Goal: Task Accomplishment & Management: Manage account settings

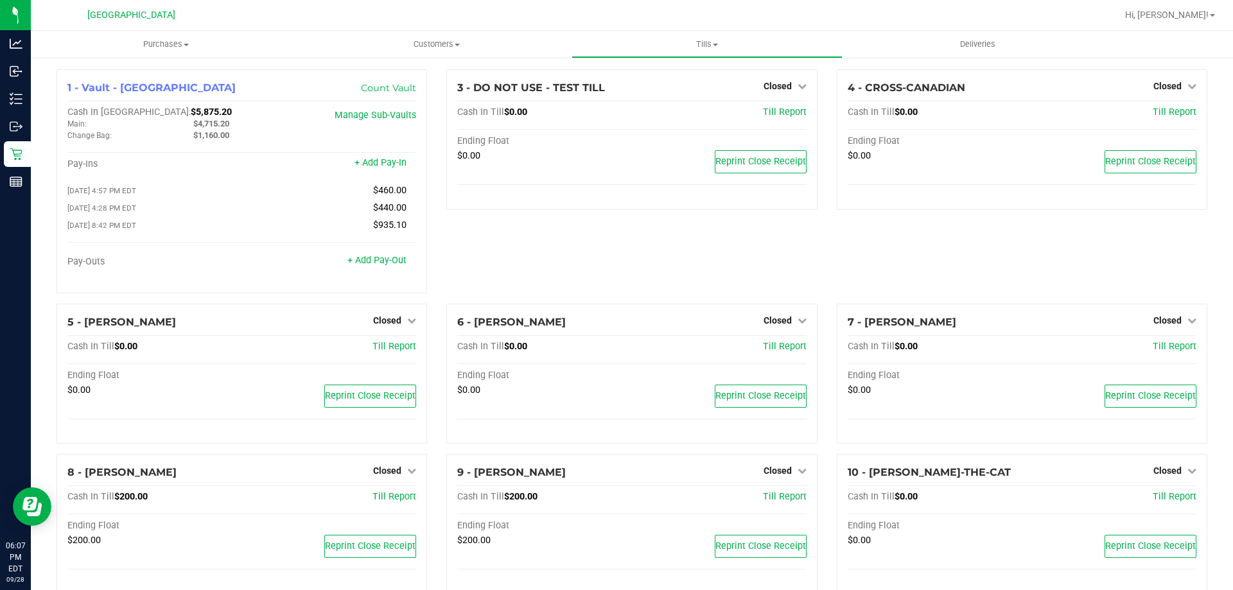
scroll to position [554, 0]
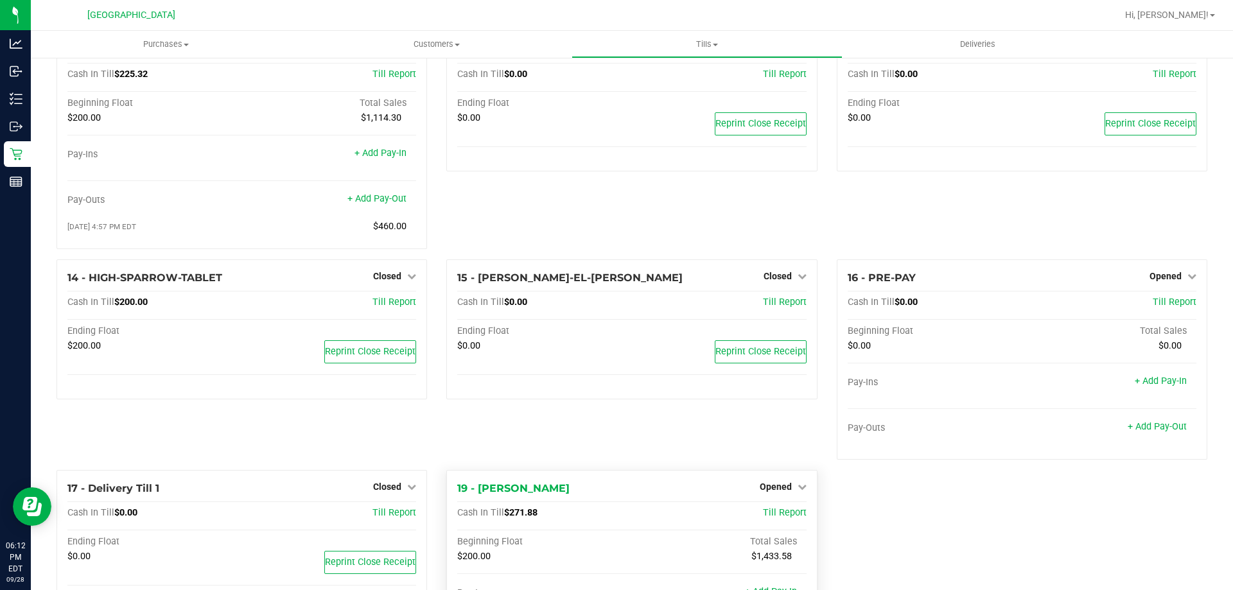
scroll to position [699, 0]
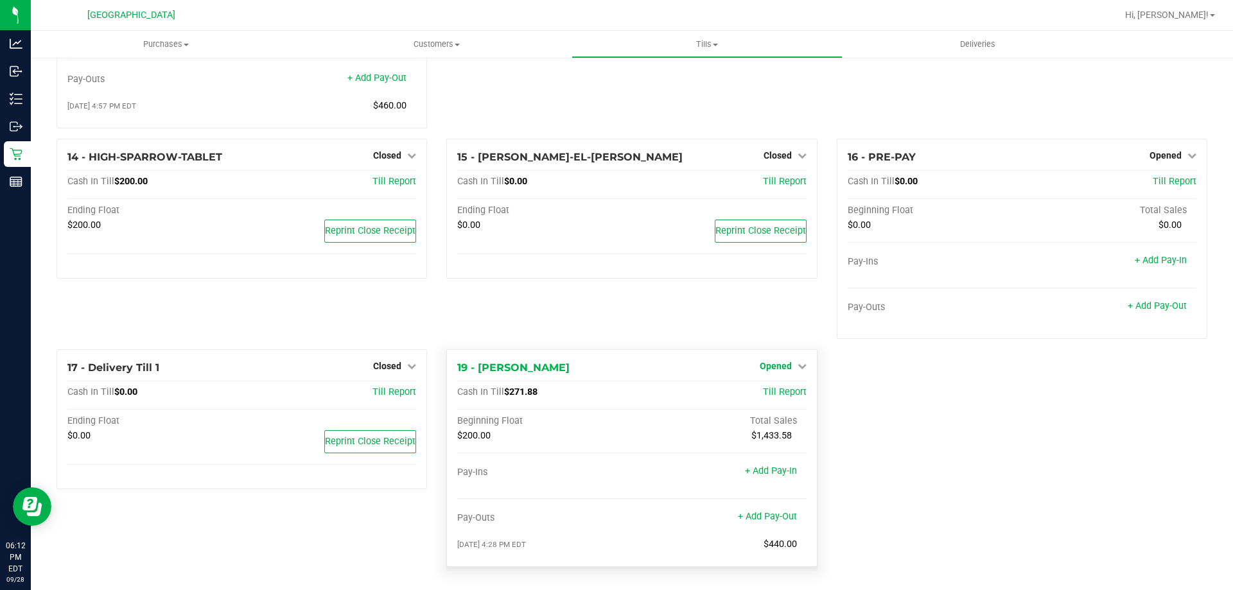
click at [777, 369] on span "Opened" at bounding box center [776, 366] width 32 height 10
click at [791, 392] on div "Close Till" at bounding box center [777, 393] width 95 height 16
click at [771, 396] on link "Close Till" at bounding box center [777, 392] width 35 height 10
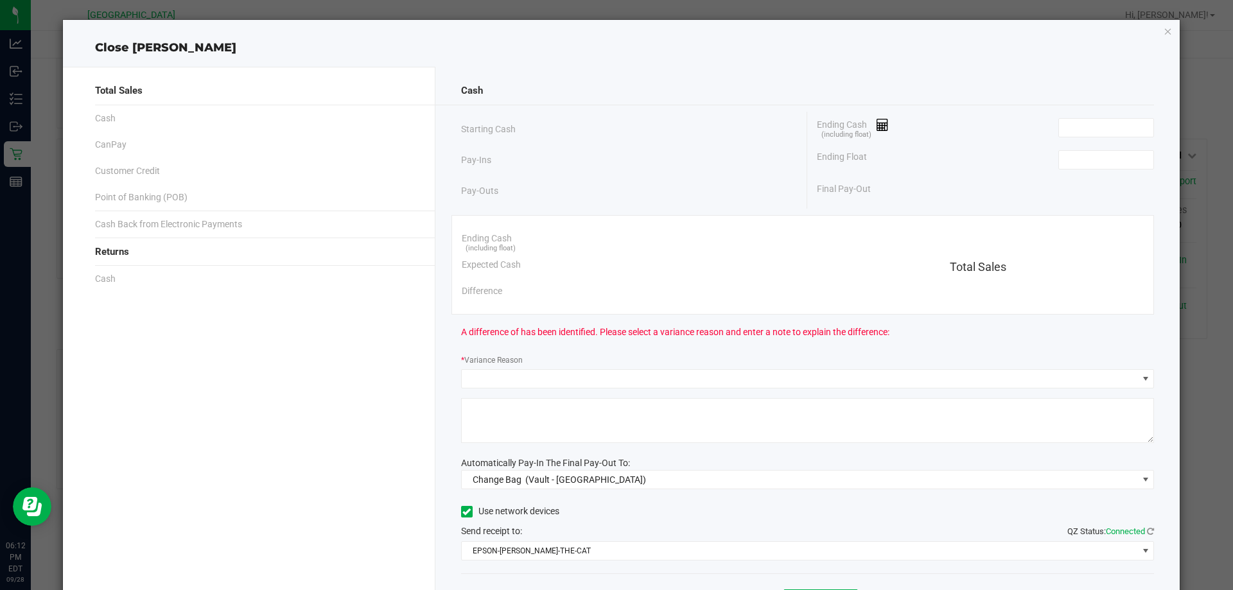
click at [1126, 138] on div "Ending Cash (including float)" at bounding box center [985, 128] width 337 height 32
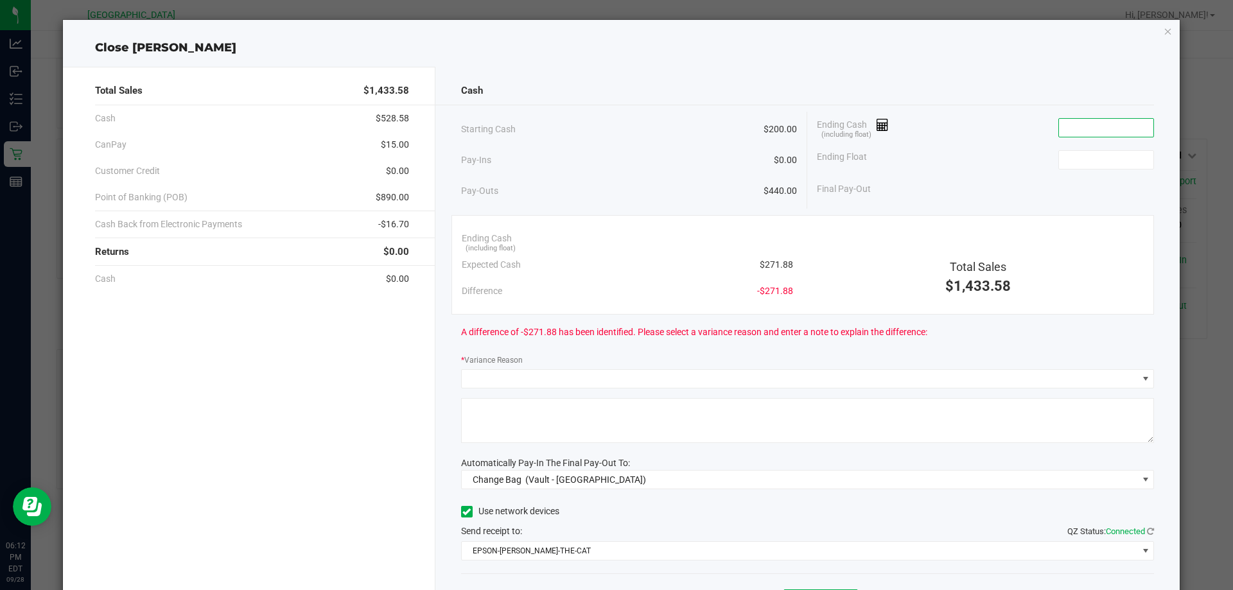
click at [1124, 133] on input at bounding box center [1106, 128] width 94 height 18
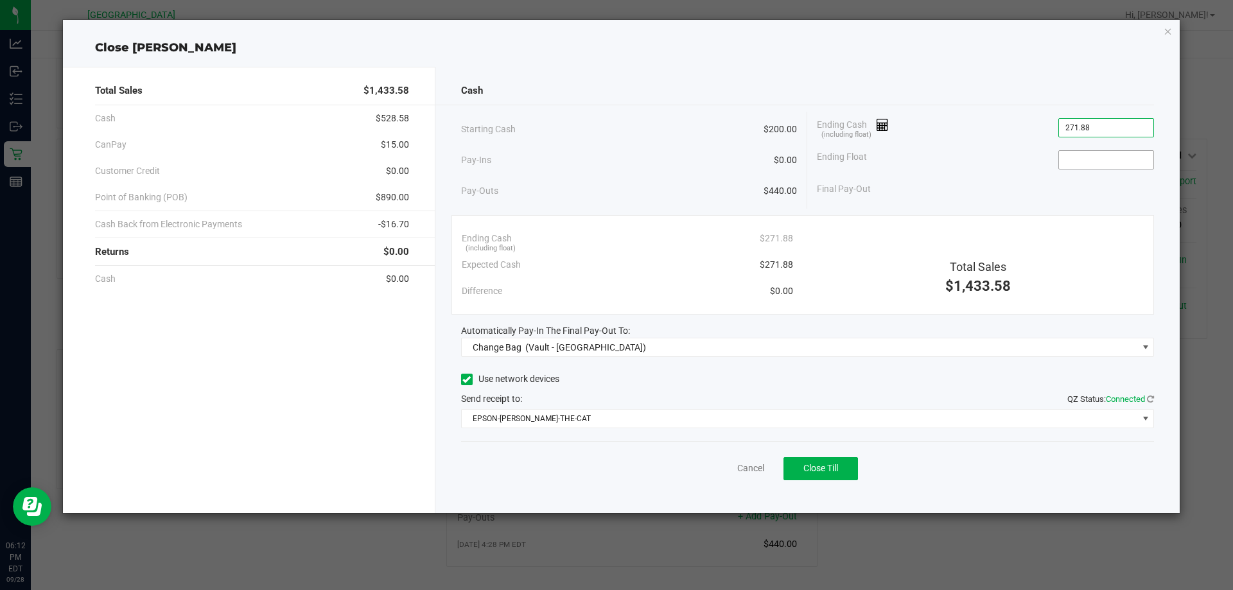
type input "$271.88"
click at [1090, 159] on input at bounding box center [1106, 160] width 94 height 18
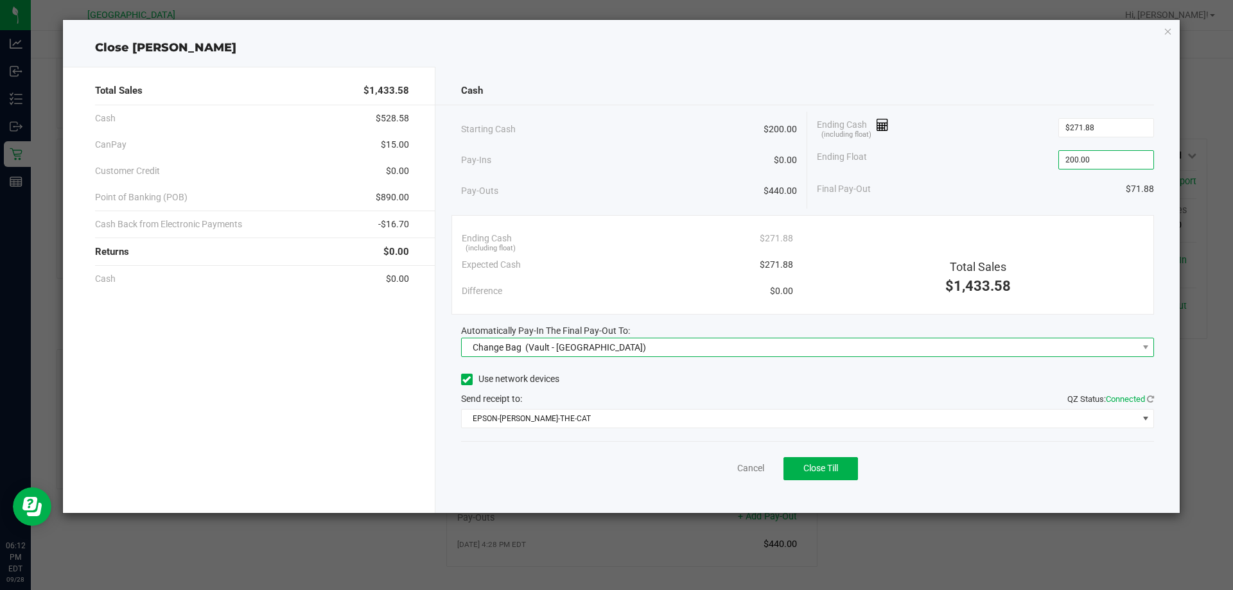
type input "$200.00"
click at [853, 344] on span "Change Bag (Vault - [GEOGRAPHIC_DATA])" at bounding box center [800, 347] width 676 height 18
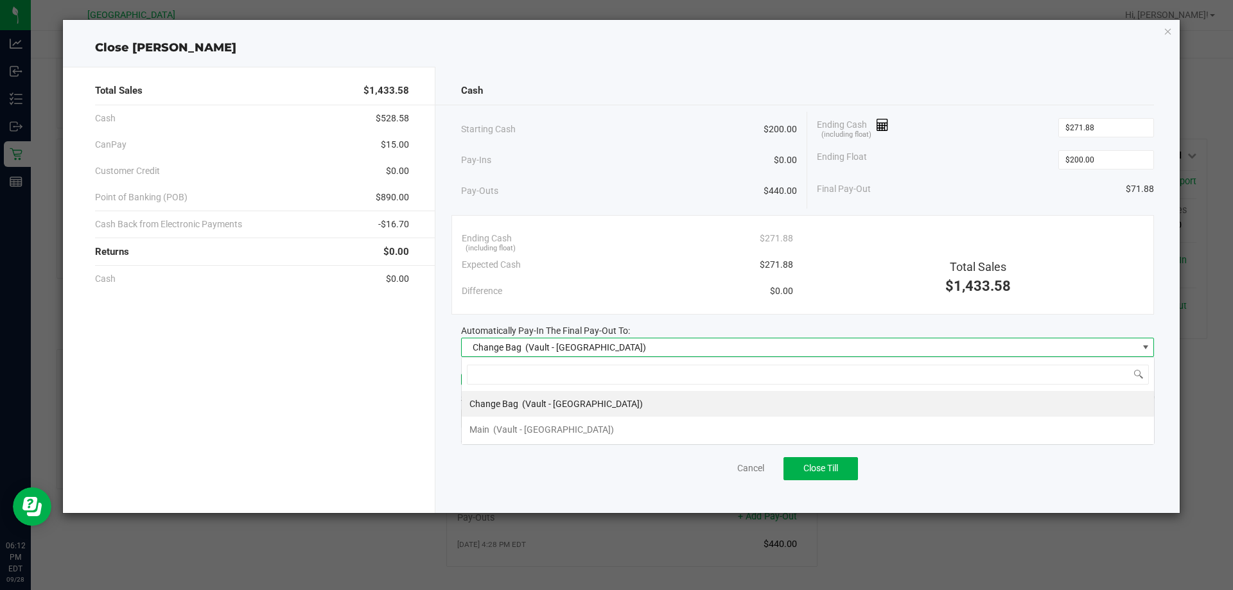
scroll to position [19, 693]
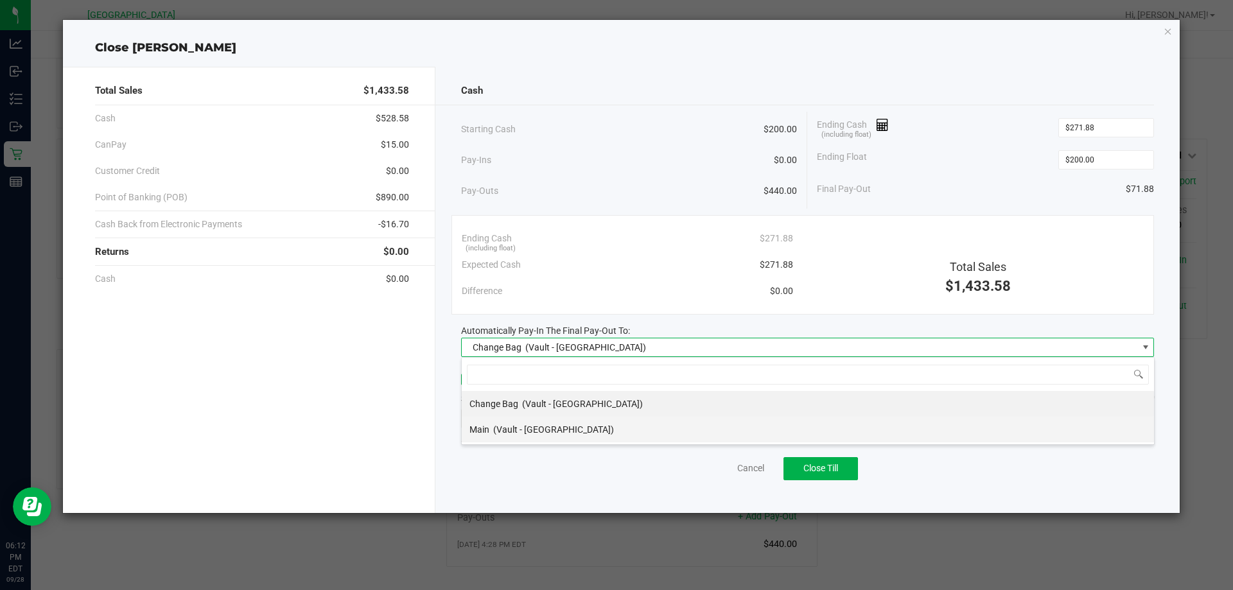
click at [601, 419] on li "Main (Vault - [GEOGRAPHIC_DATA])" at bounding box center [808, 430] width 692 height 26
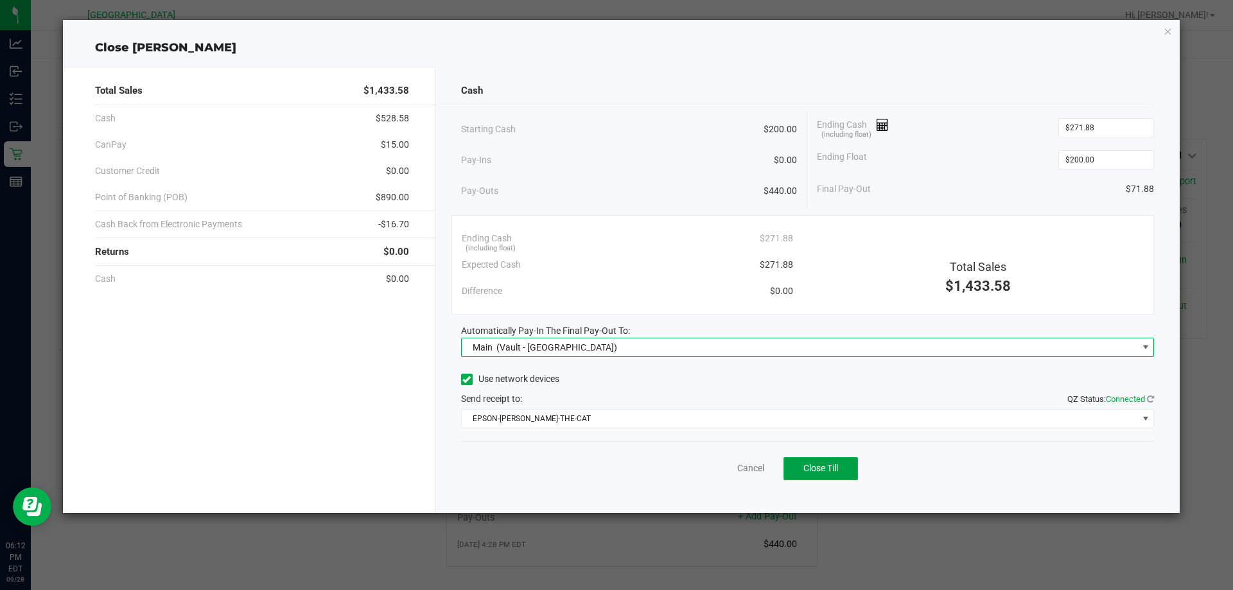
click at [816, 464] on span "Close Till" at bounding box center [820, 468] width 35 height 10
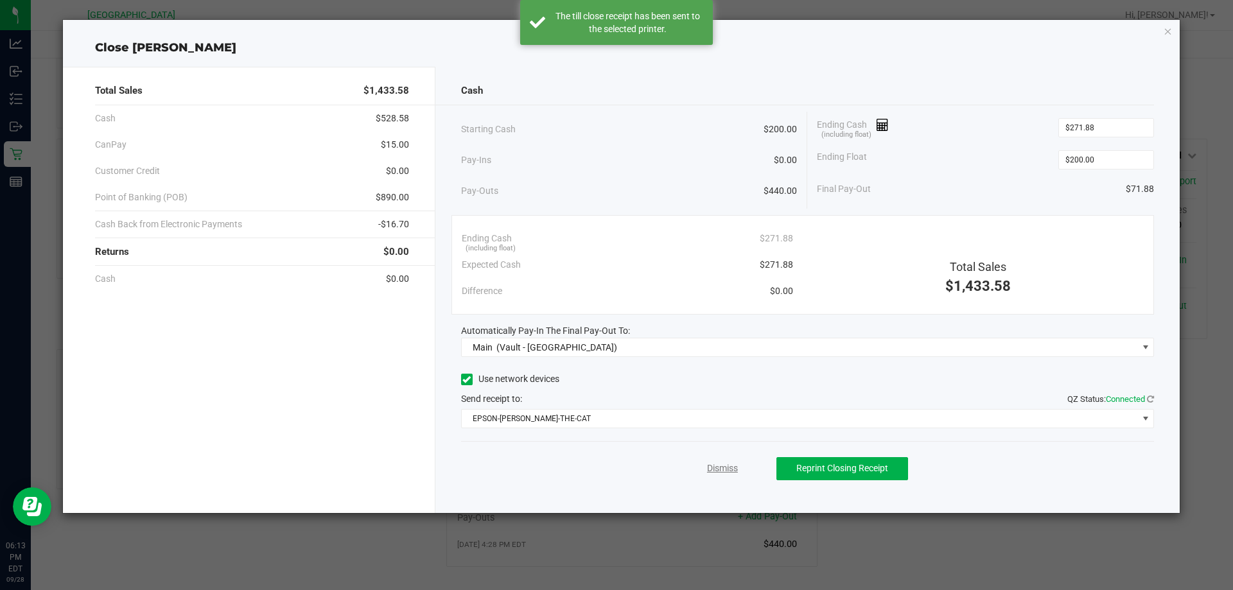
click at [735, 466] on link "Dismiss" at bounding box center [722, 468] width 31 height 13
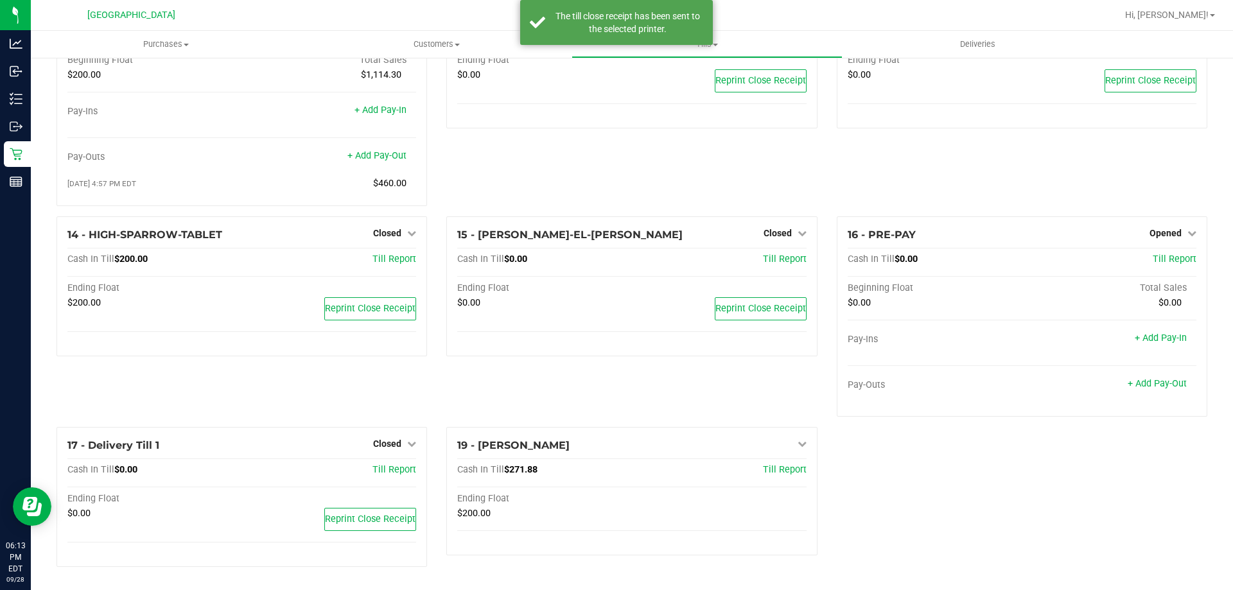
scroll to position [620, 0]
click at [1173, 233] on link "Opened" at bounding box center [1172, 233] width 47 height 10
click at [1169, 259] on link "Close Till" at bounding box center [1166, 259] width 35 height 10
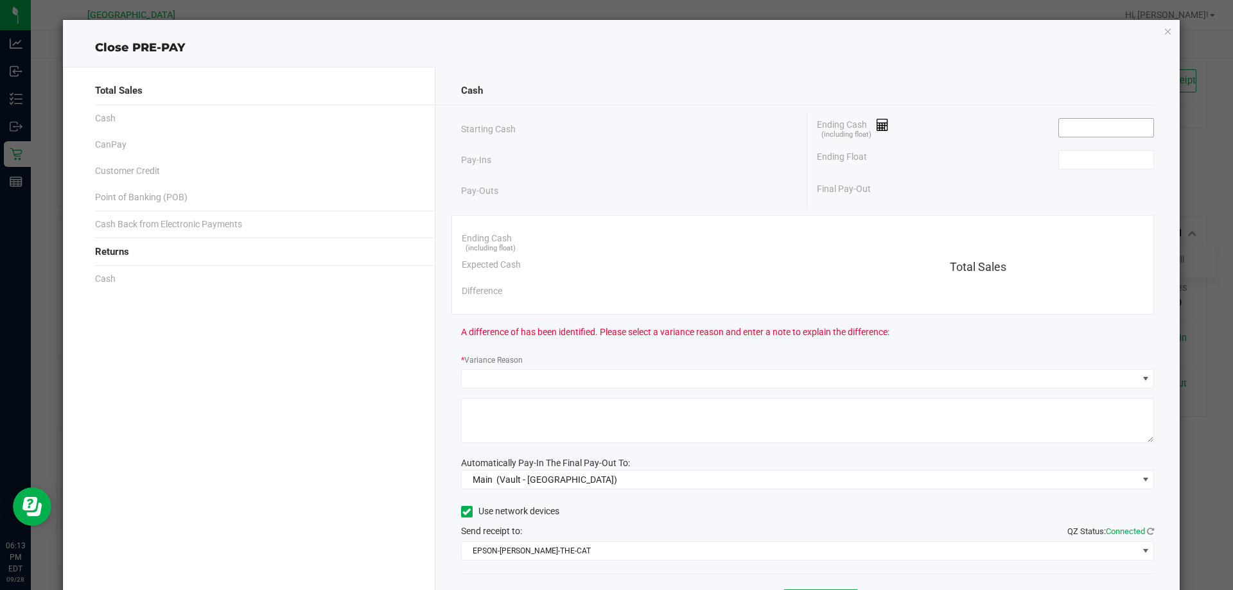
click at [1109, 129] on input at bounding box center [1106, 128] width 94 height 18
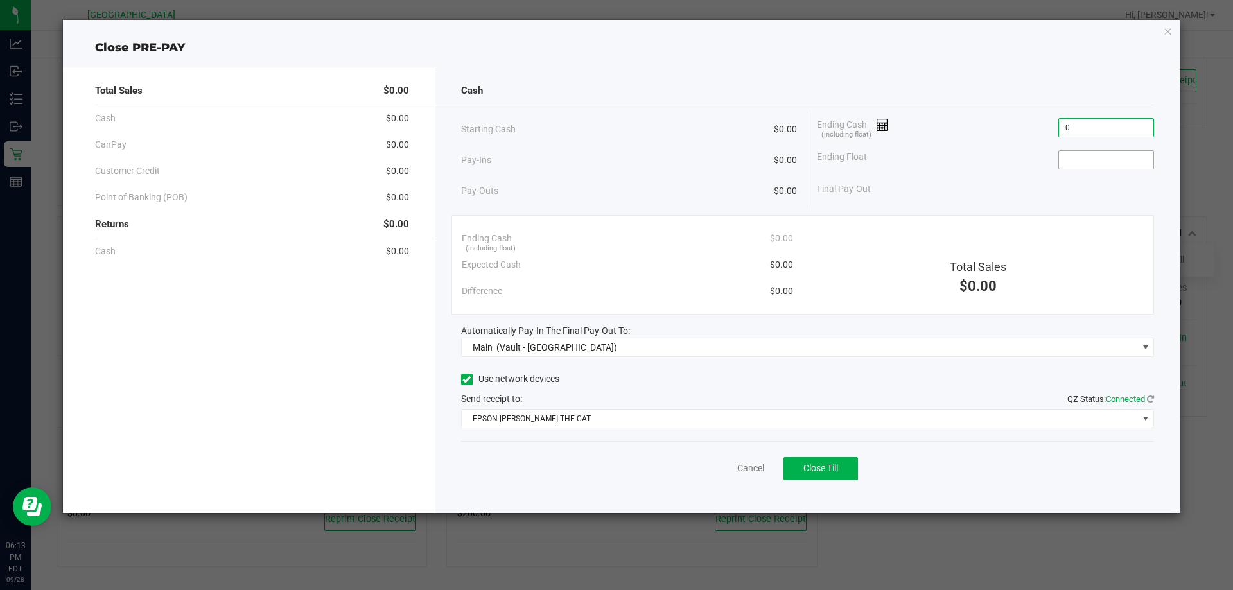
type input "$0.00"
click at [1083, 161] on input at bounding box center [1106, 160] width 94 height 18
type input "$0.00"
click at [979, 161] on div "Ending Float $0.00" at bounding box center [985, 160] width 337 height 32
click at [819, 461] on button "Close Till" at bounding box center [820, 468] width 74 height 23
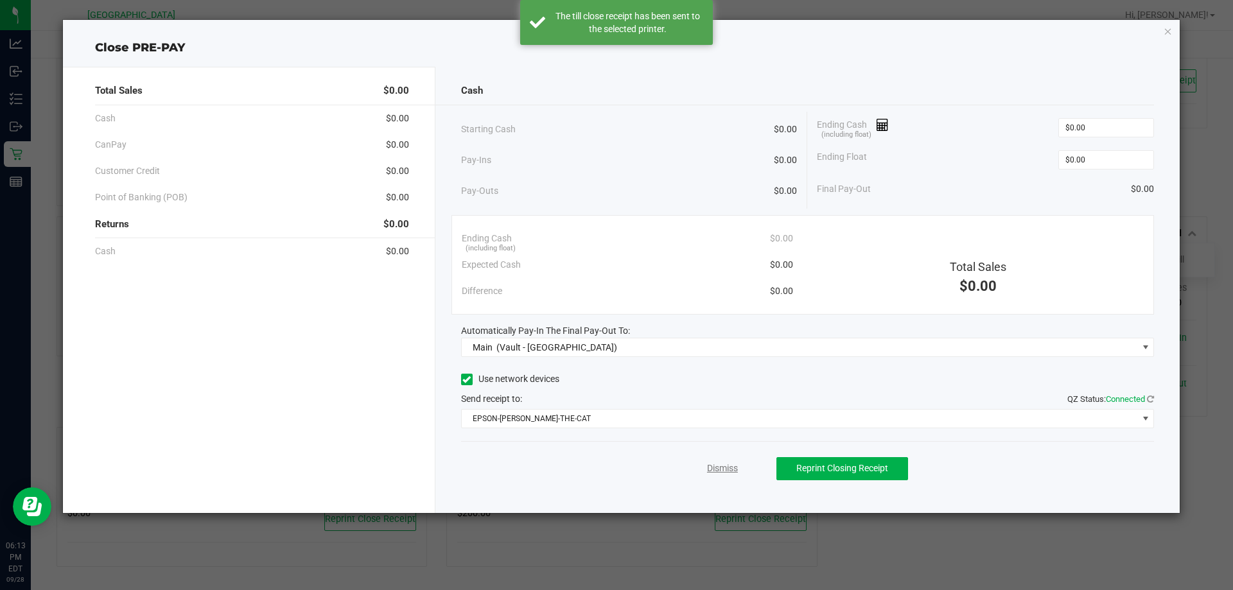
click at [731, 465] on link "Dismiss" at bounding box center [722, 468] width 31 height 13
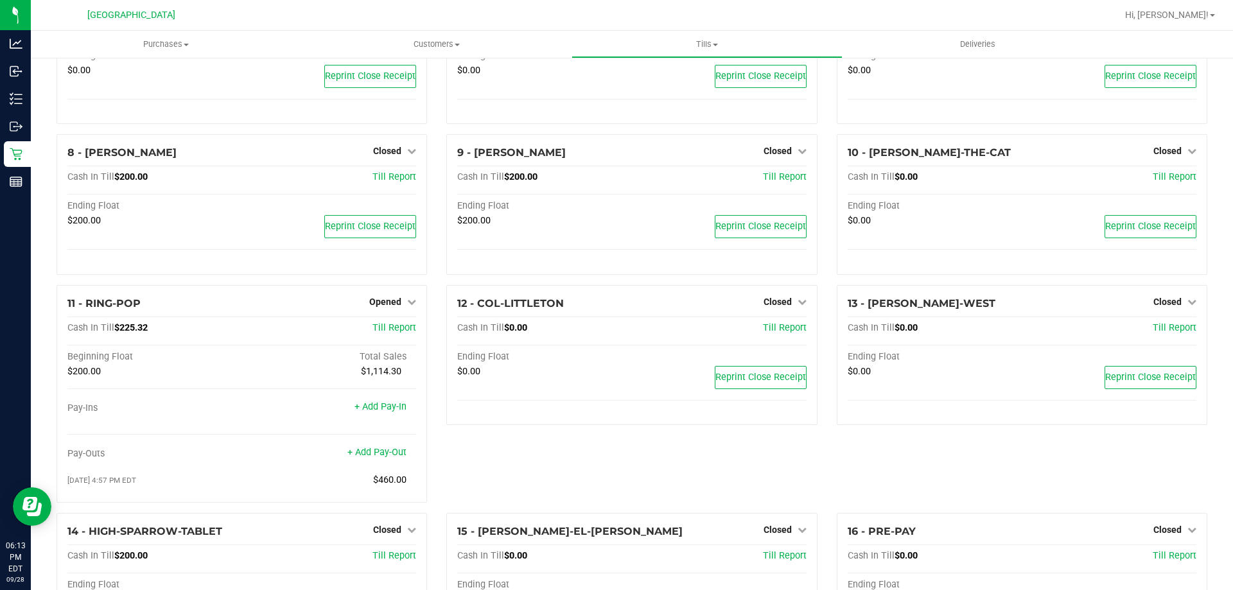
scroll to position [240, 0]
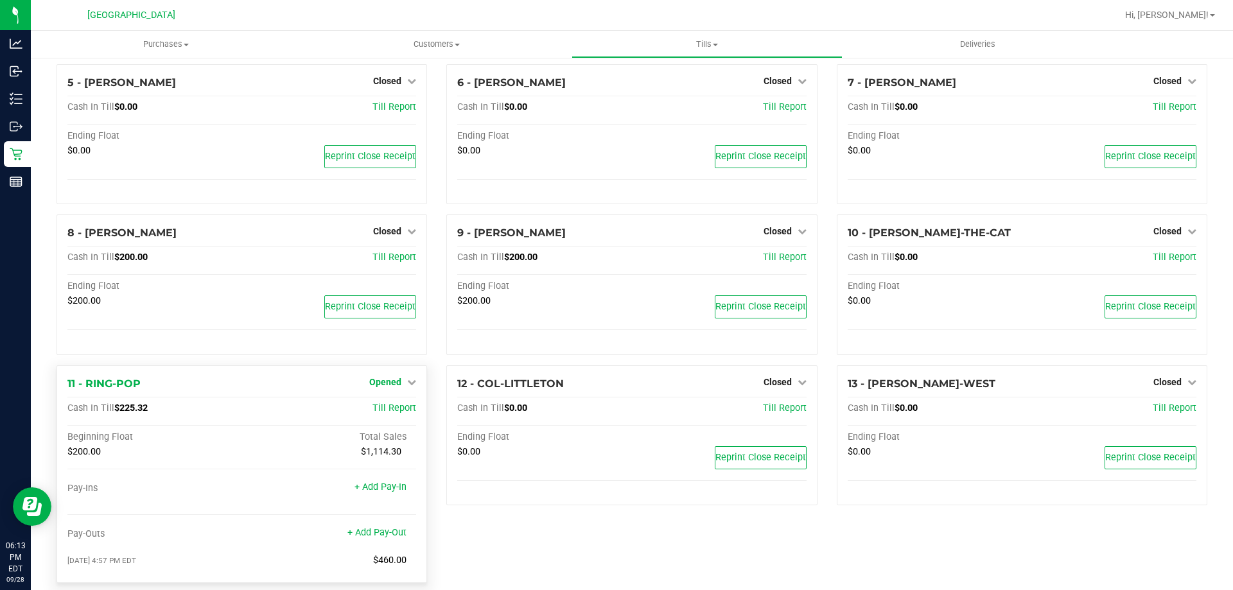
click at [384, 387] on span "Opened" at bounding box center [385, 382] width 32 height 10
click at [393, 411] on link "Close Till" at bounding box center [387, 408] width 35 height 10
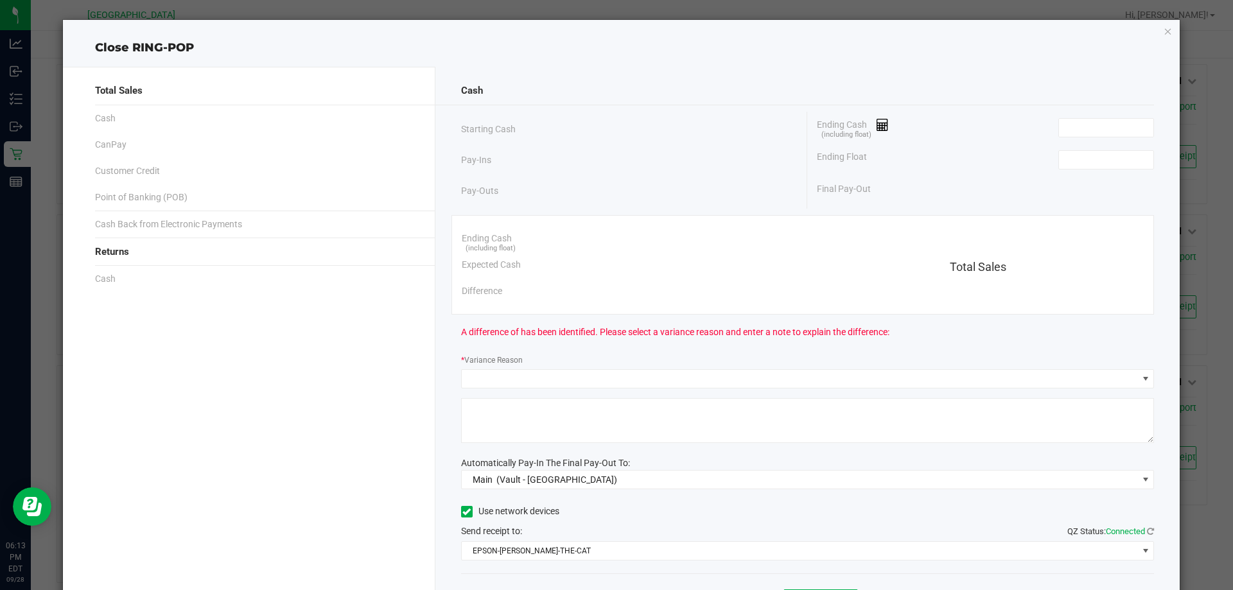
click at [1086, 117] on div "Ending Cash (including float)" at bounding box center [985, 128] width 337 height 32
click at [1083, 125] on input at bounding box center [1106, 128] width 94 height 18
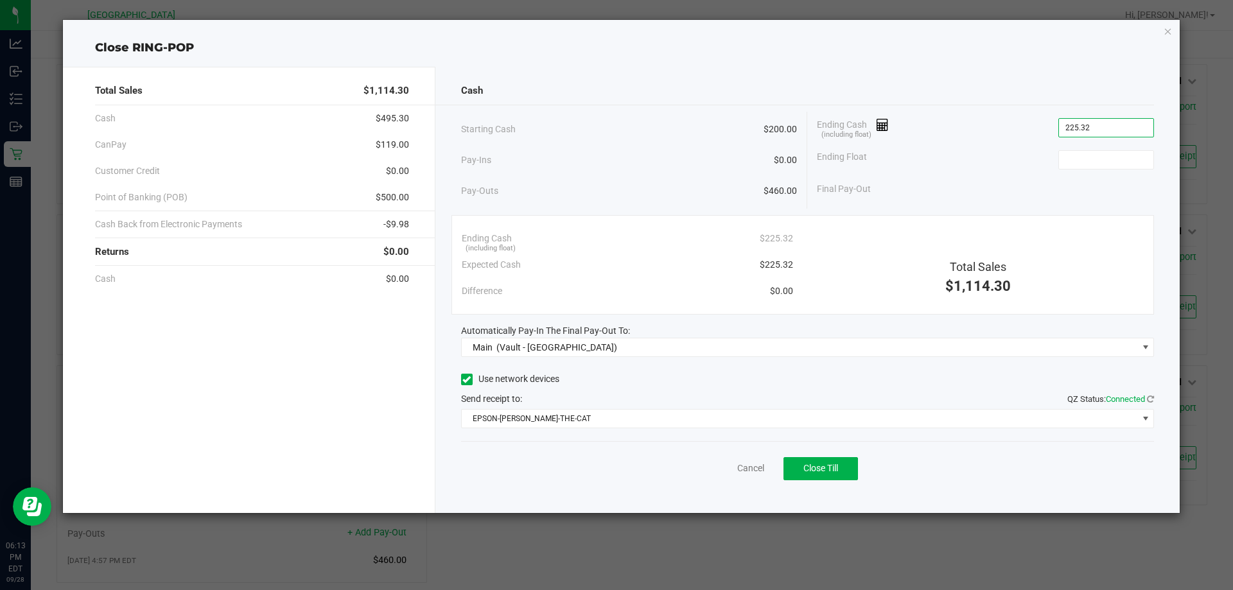
type input "$225.32"
click at [1099, 141] on div "Ending Cash (including float) $225.32" at bounding box center [985, 128] width 337 height 32
click at [1101, 152] on input at bounding box center [1106, 160] width 94 height 18
type input "$200.00"
click at [989, 196] on div "Final Pay-Out $25.32" at bounding box center [985, 189] width 337 height 26
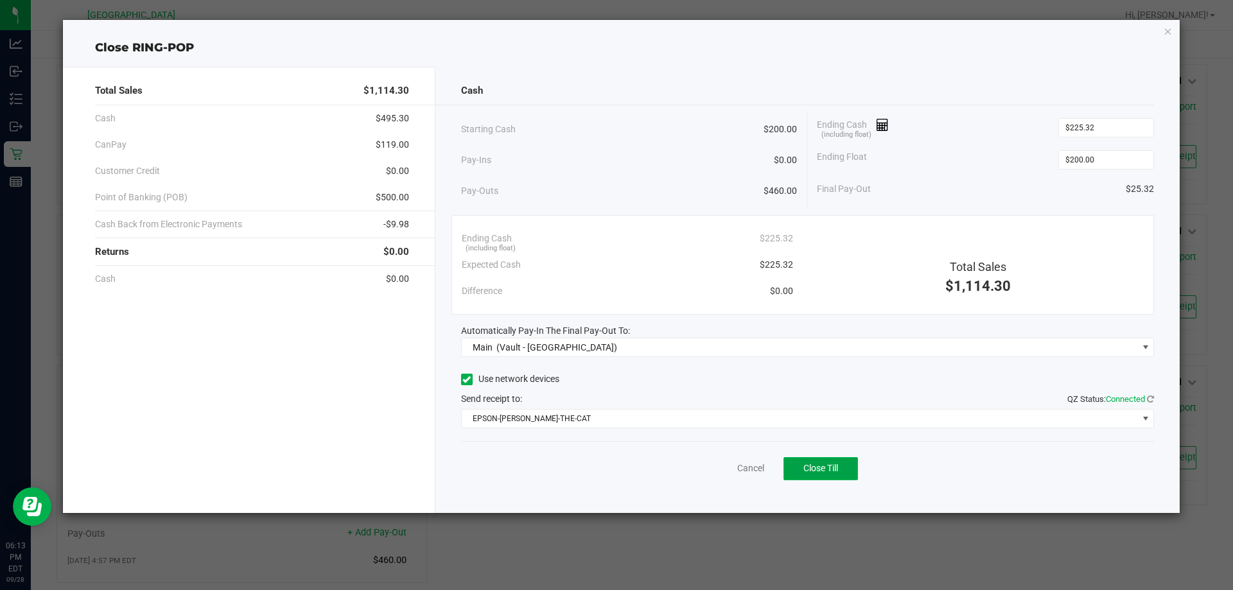
click at [850, 467] on button "Close Till" at bounding box center [820, 468] width 74 height 23
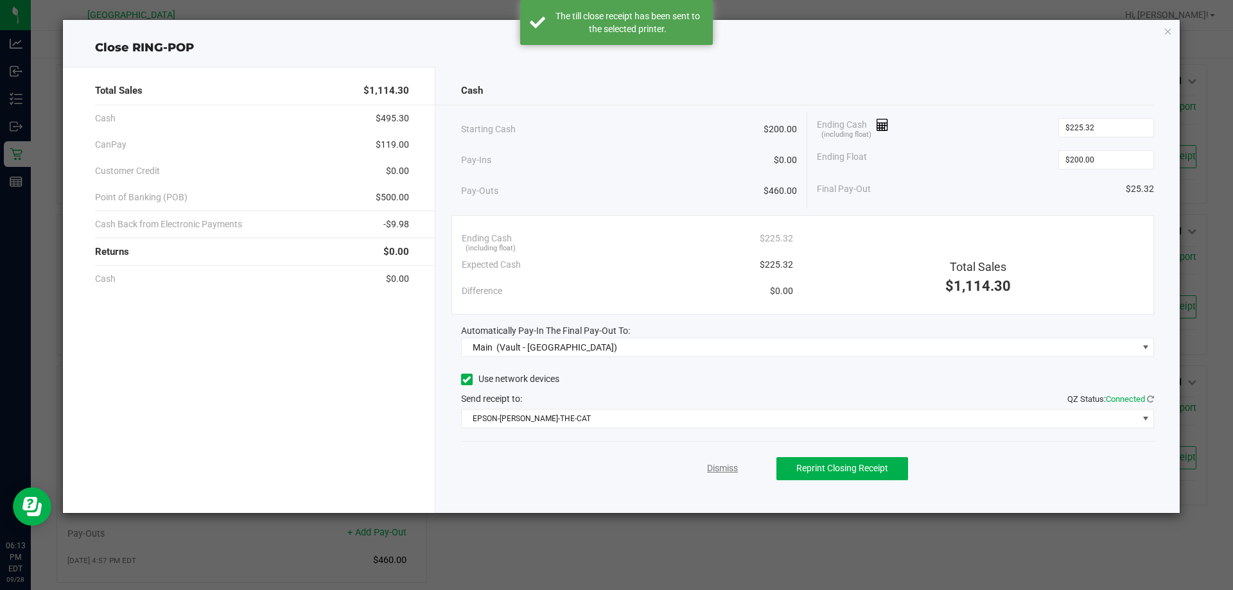
click at [715, 467] on link "Dismiss" at bounding box center [722, 468] width 31 height 13
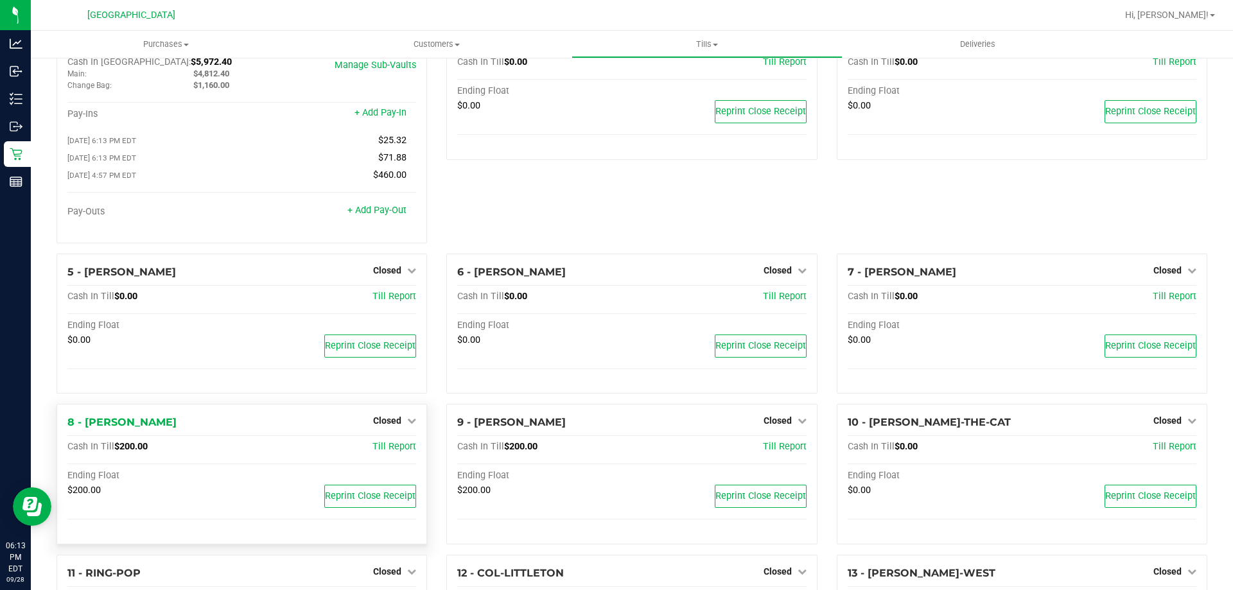
scroll to position [0, 0]
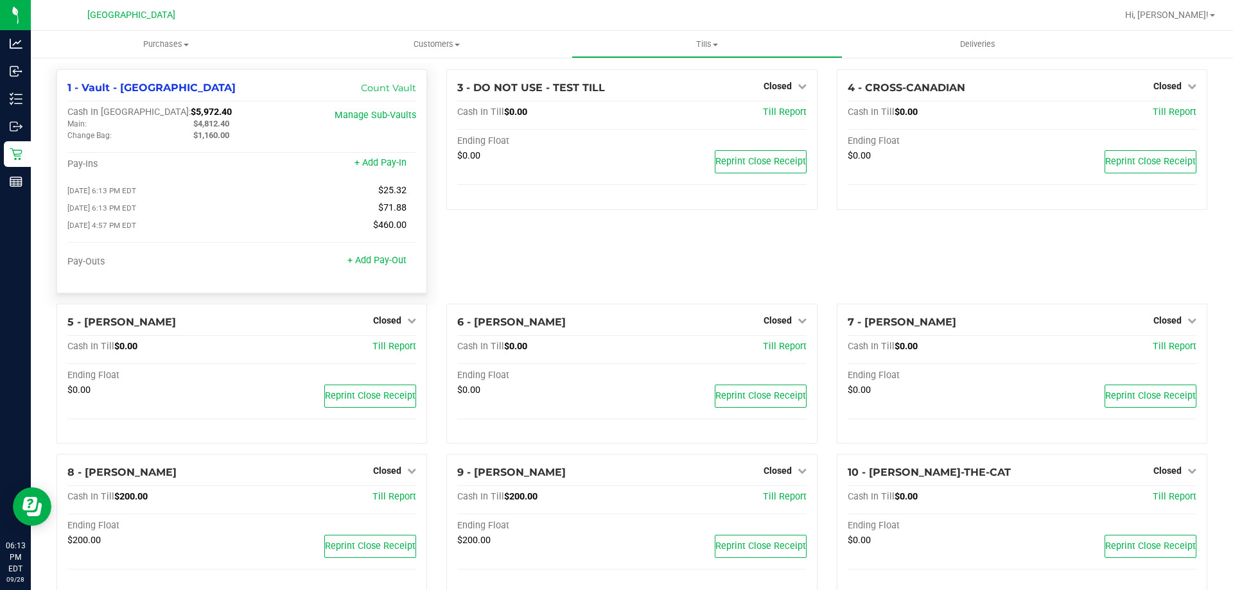
click at [191, 114] on span "$5,972.40" at bounding box center [211, 112] width 41 height 11
copy span "5,972.40"
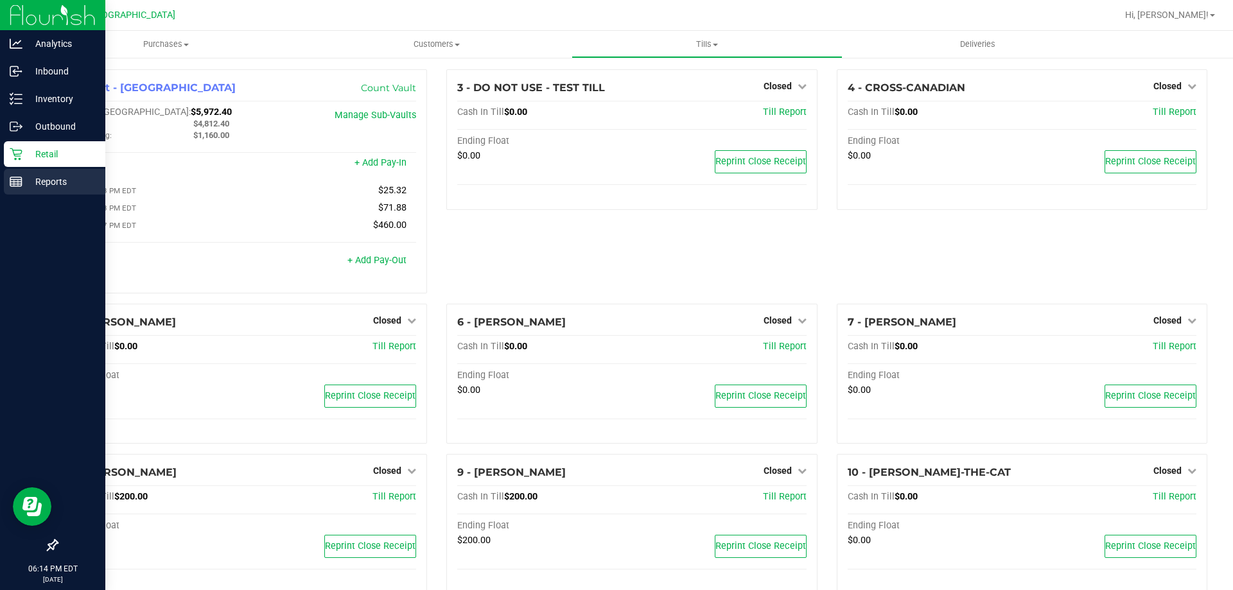
click at [26, 186] on p "Reports" at bounding box center [60, 181] width 77 height 15
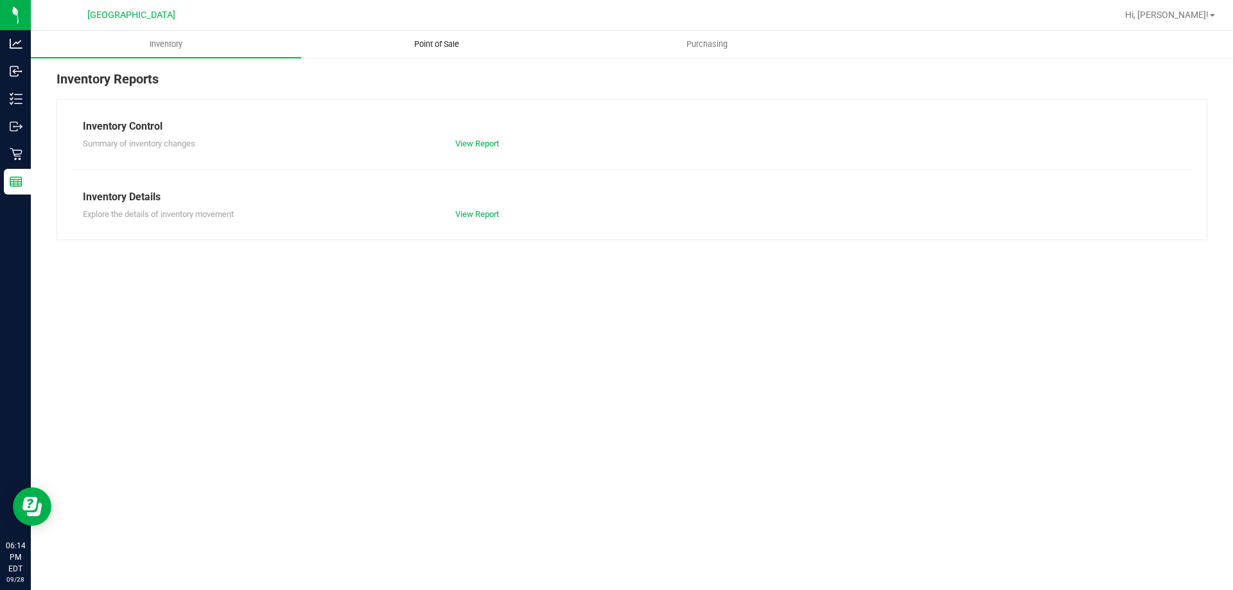
click at [444, 43] on span "Point of Sale" at bounding box center [437, 45] width 80 height 12
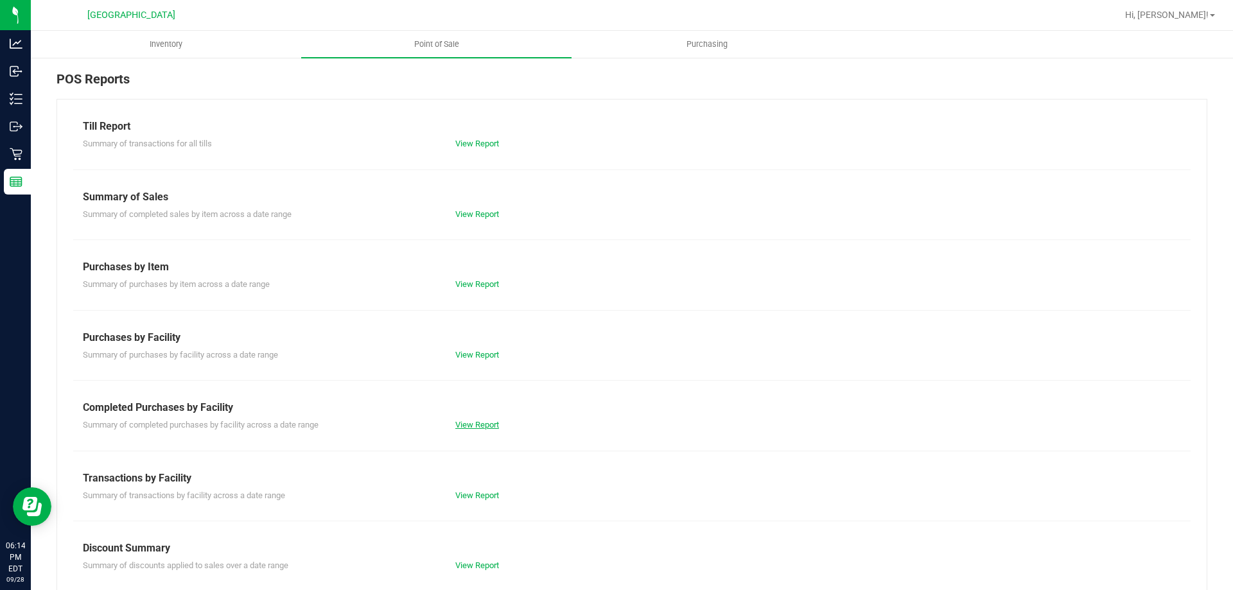
click at [459, 425] on link "View Report" at bounding box center [477, 425] width 44 height 10
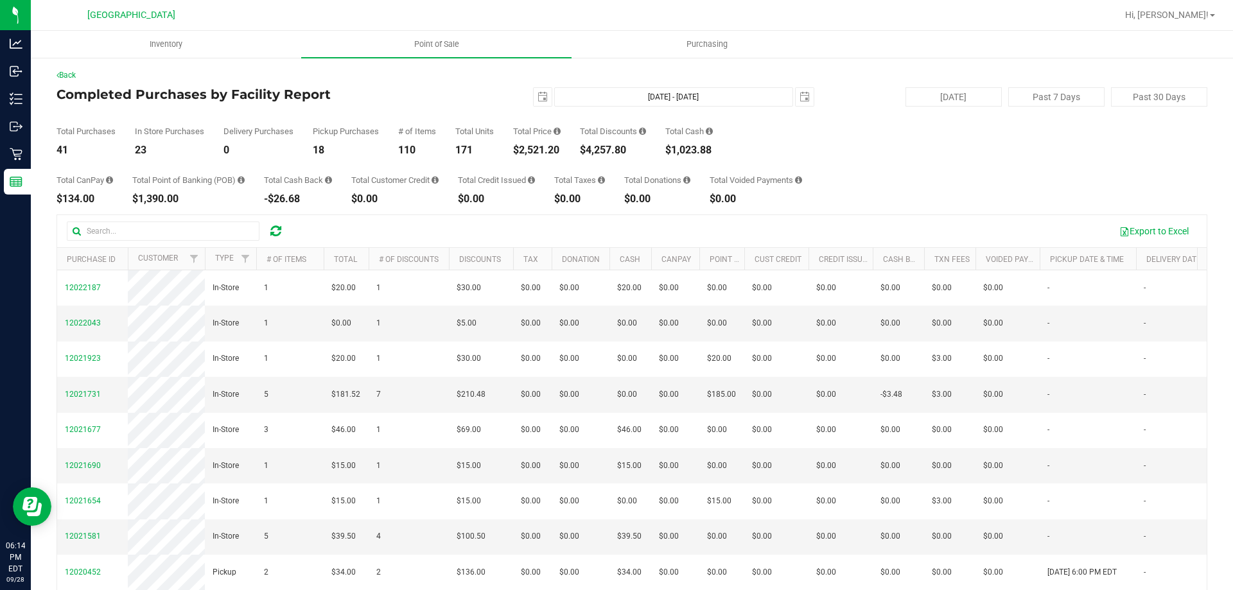
click at [550, 151] on div "$2,521.20" at bounding box center [537, 150] width 48 height 10
copy div "2,521.20"
click at [439, 179] on icon at bounding box center [435, 180] width 7 height 8
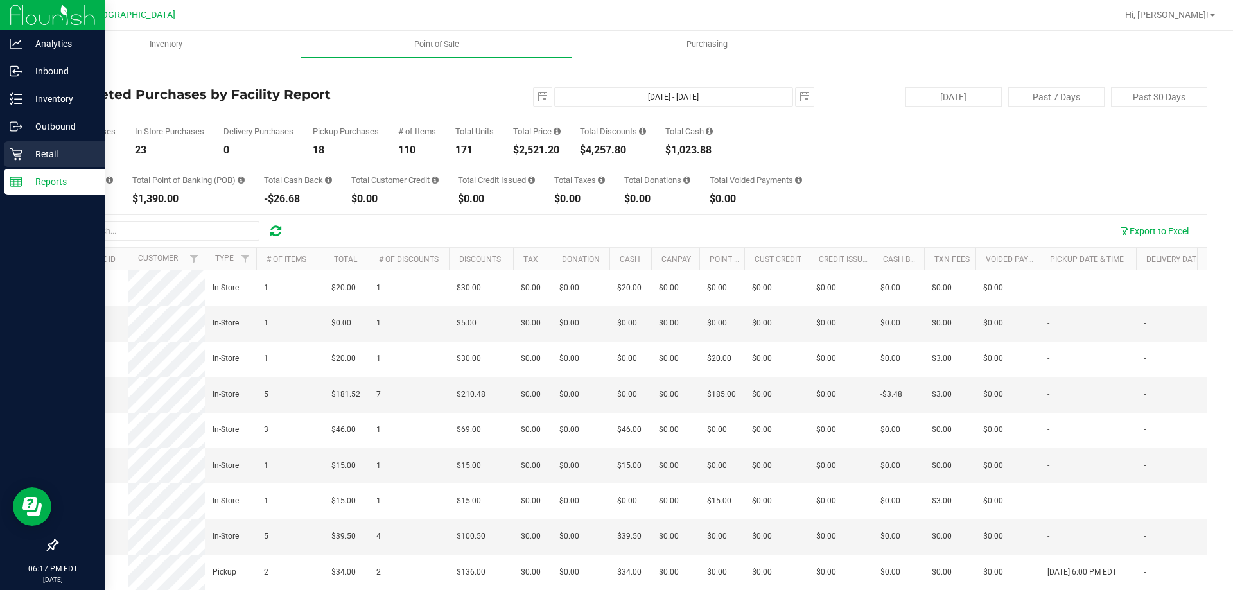
click at [26, 150] on p "Retail" at bounding box center [60, 153] width 77 height 15
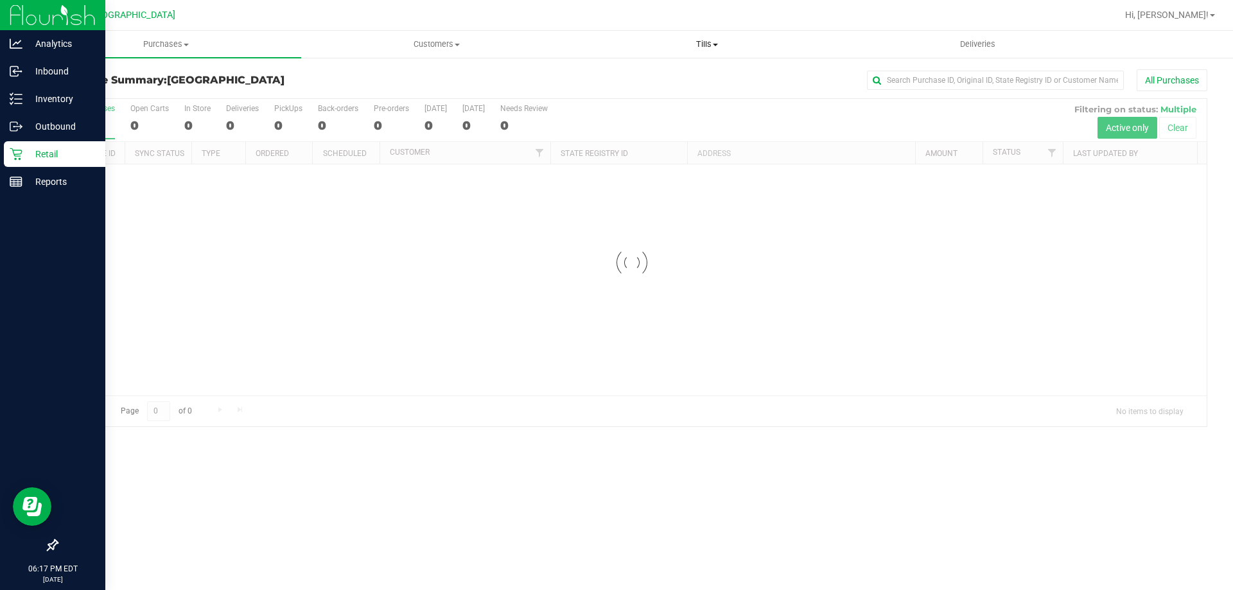
click at [721, 53] on uib-tab-heading "Tills Manage tills Reconcile e-payments" at bounding box center [706, 44] width 269 height 26
click at [629, 89] on span "Reconcile e-payments" at bounding box center [636, 92] width 128 height 11
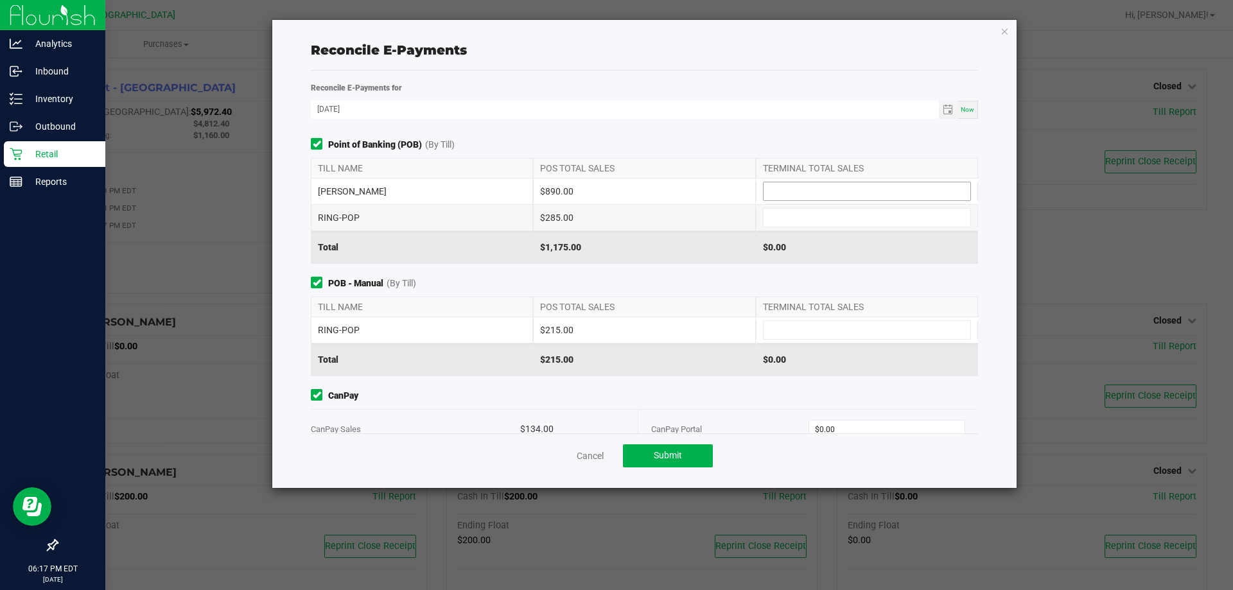
click at [779, 184] on input at bounding box center [867, 191] width 207 height 18
type input "$890.00"
click at [770, 221] on input at bounding box center [867, 218] width 207 height 18
type input "$285.00"
click at [783, 344] on div "$0.00" at bounding box center [867, 360] width 222 height 32
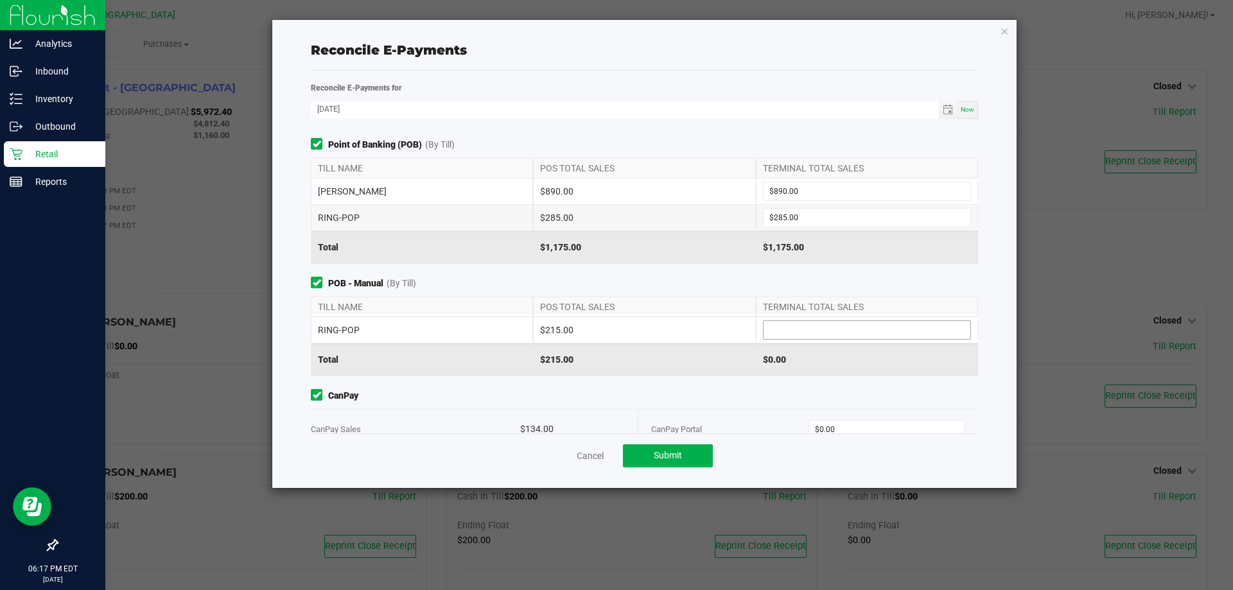
click at [789, 333] on input at bounding box center [867, 330] width 207 height 18
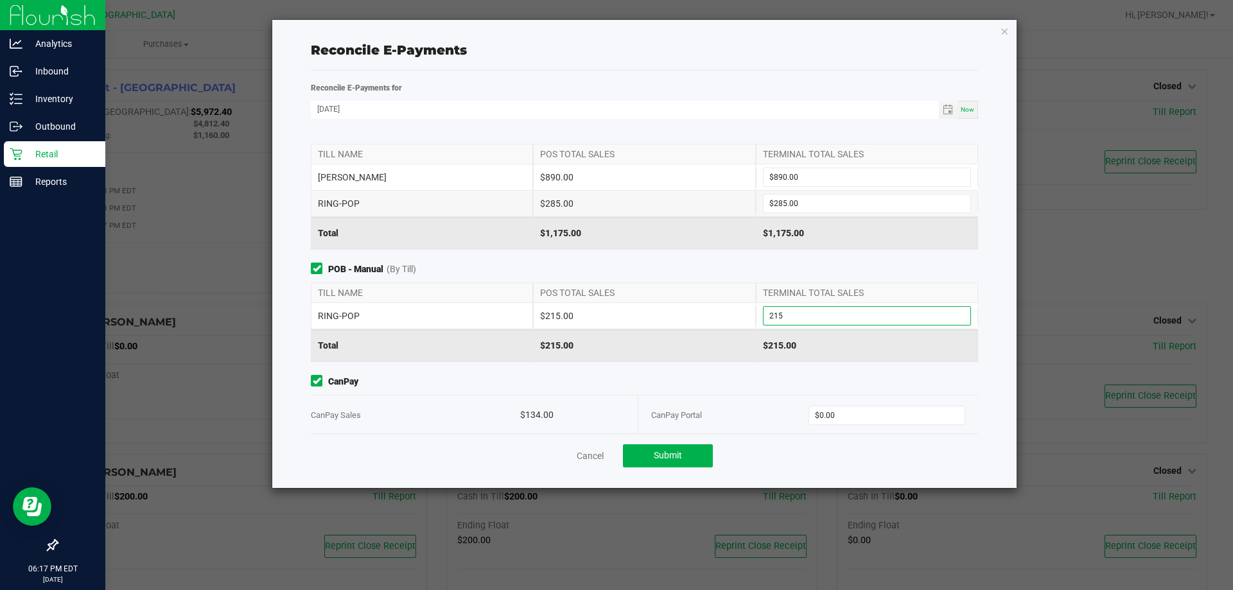
scroll to position [28, 0]
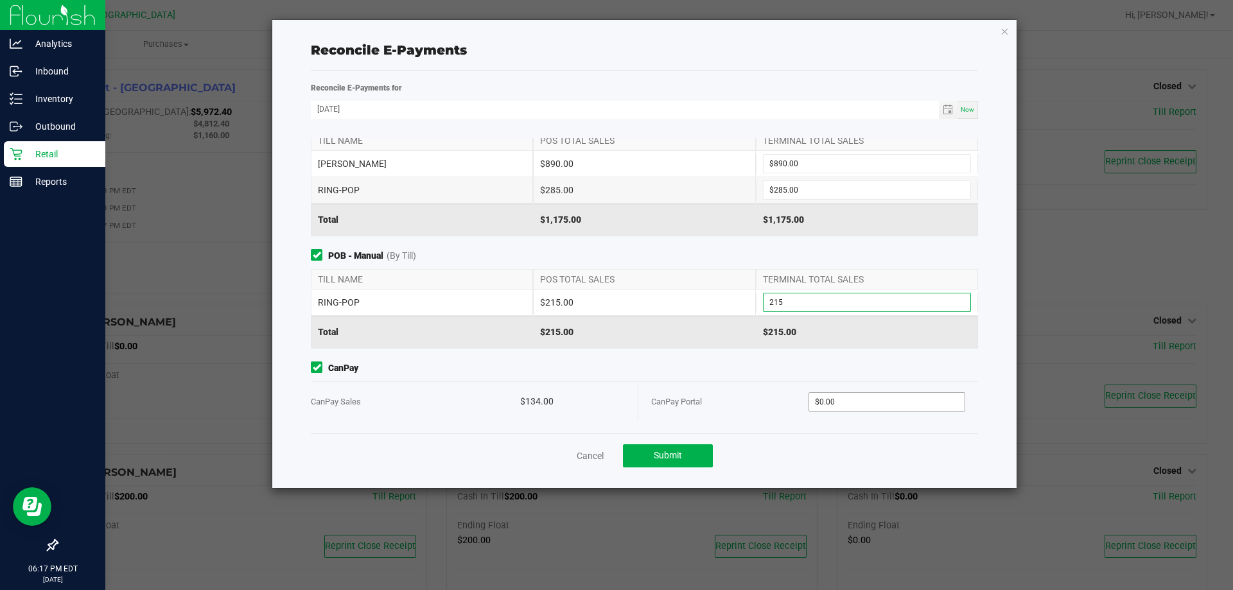
type input "$215.00"
click at [863, 394] on input "0" at bounding box center [887, 402] width 156 height 18
type input "$134.00"
click at [788, 378] on div "CanPay CanPay Sales $134.00 CanPay Portal $134.00" at bounding box center [644, 392] width 686 height 60
click at [702, 459] on button "Submit" at bounding box center [668, 455] width 90 height 23
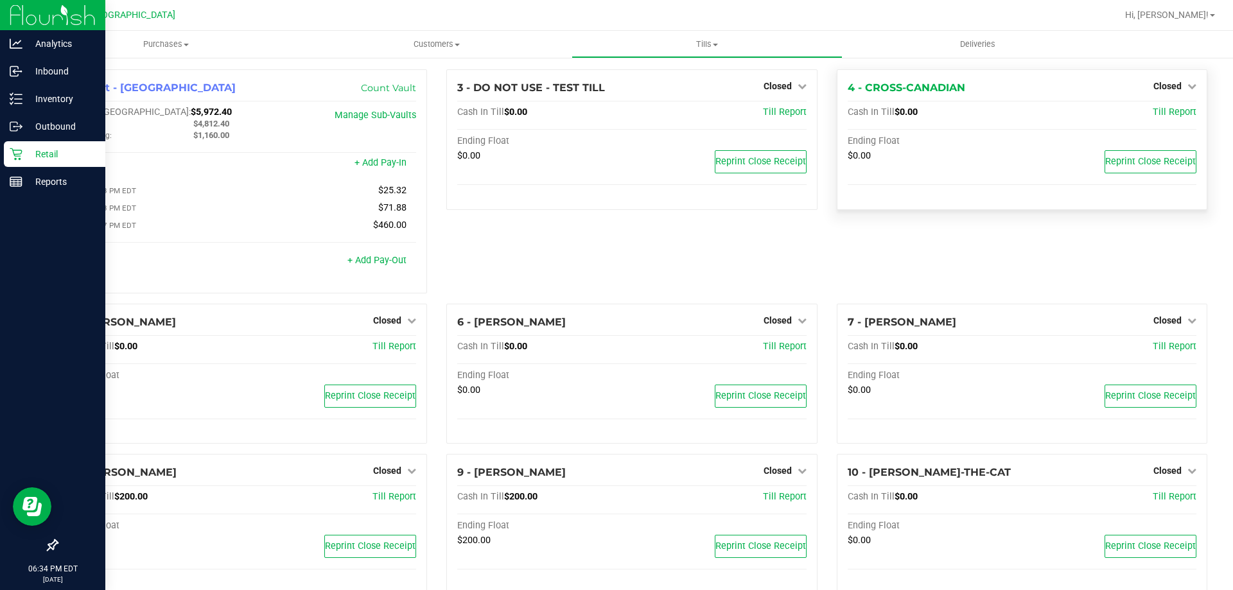
click at [1058, 177] on div "$0.00 Reprint Close Receipt" at bounding box center [1022, 164] width 349 height 29
click at [1176, 14] on span "Hi, [PERSON_NAME]!" at bounding box center [1166, 15] width 83 height 10
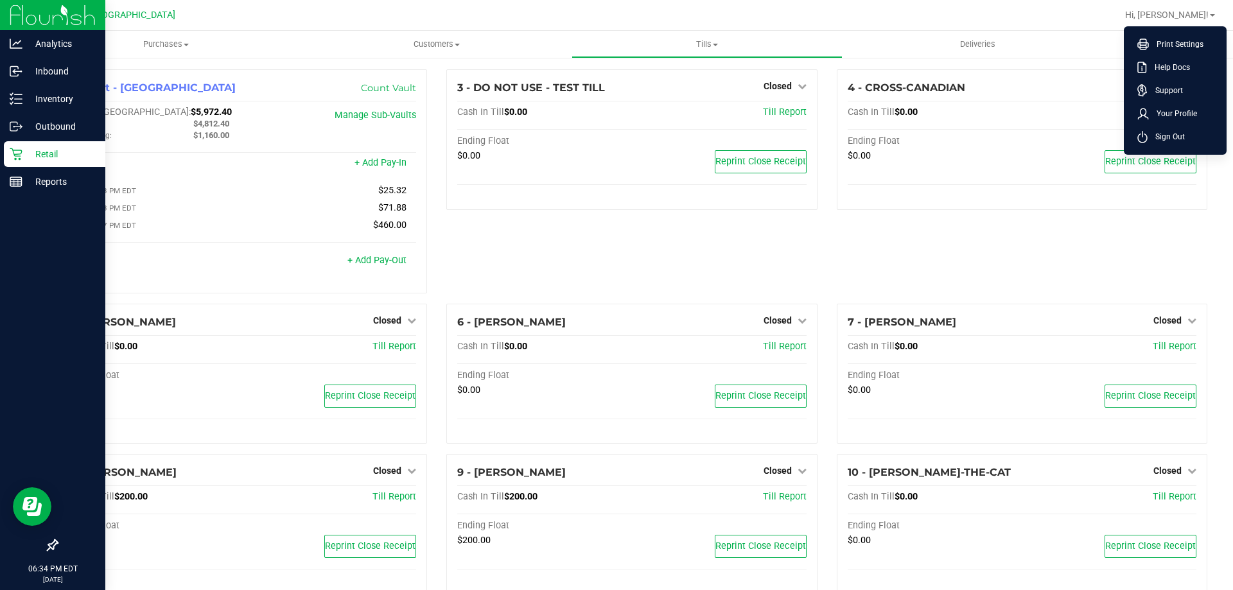
click at [1072, 13] on div at bounding box center [673, 15] width 887 height 25
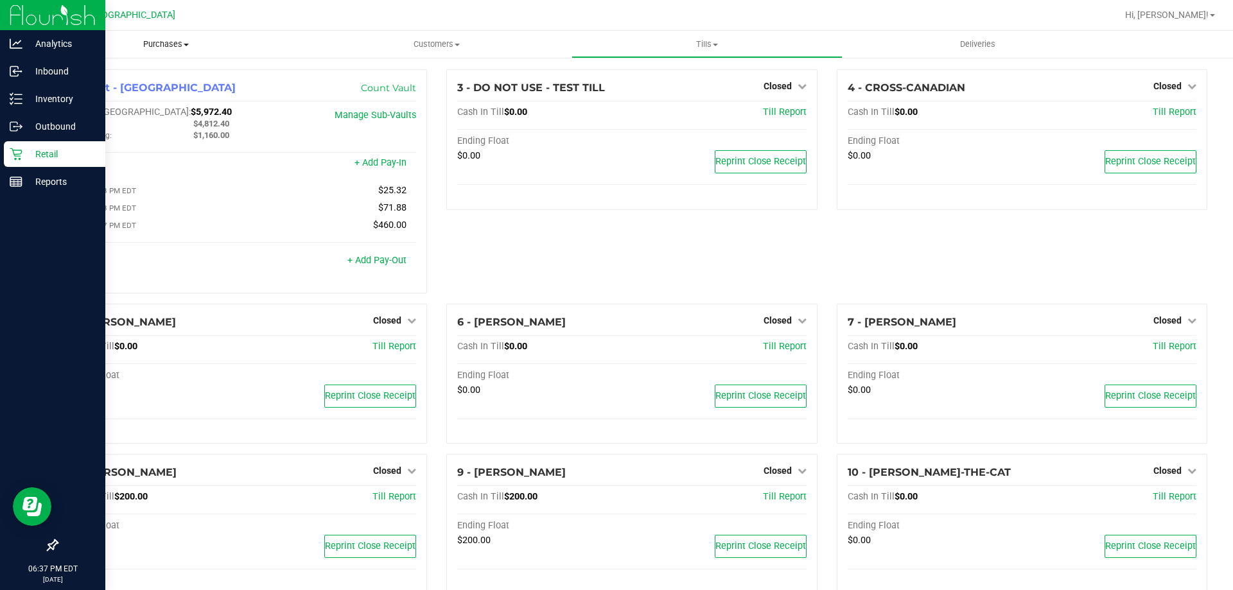
click at [178, 44] on span "Purchases" at bounding box center [166, 45] width 270 height 12
click at [88, 103] on span "All purchases" at bounding box center [76, 108] width 91 height 11
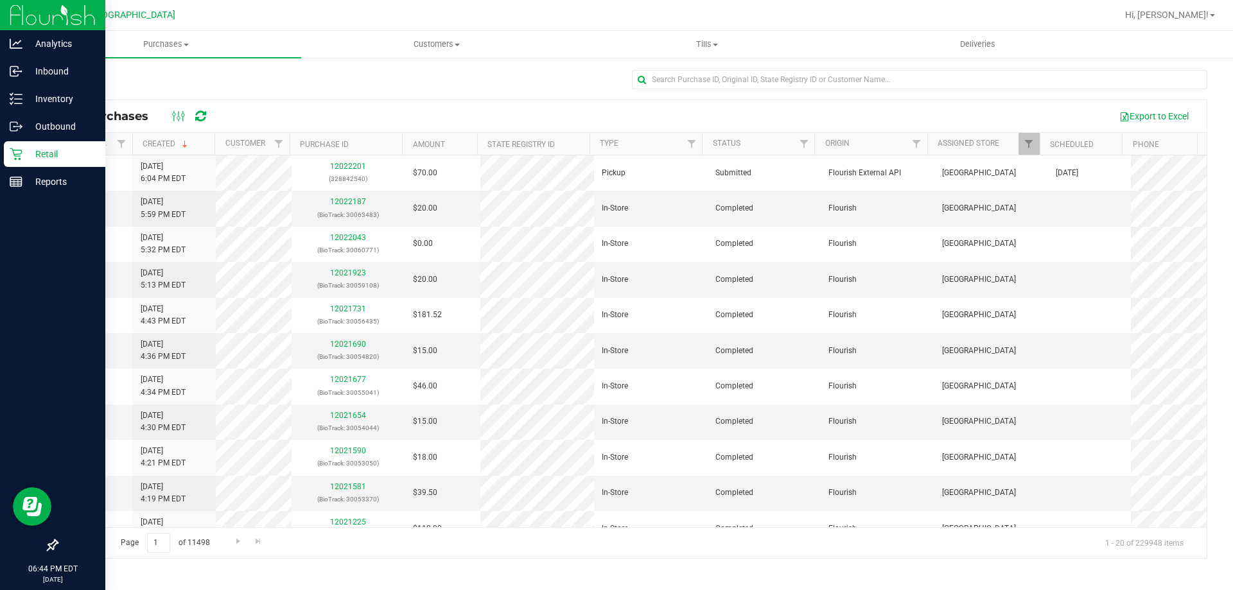
click at [33, 155] on p "Retail" at bounding box center [60, 153] width 77 height 15
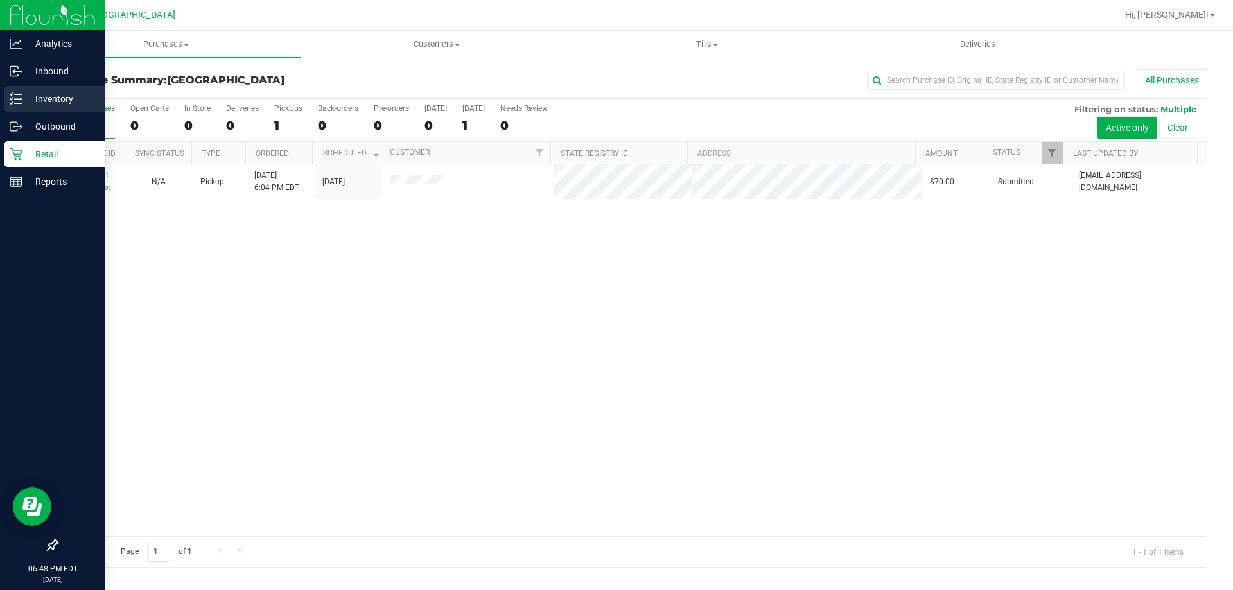
click at [22, 93] on p "Inventory" at bounding box center [60, 98] width 77 height 15
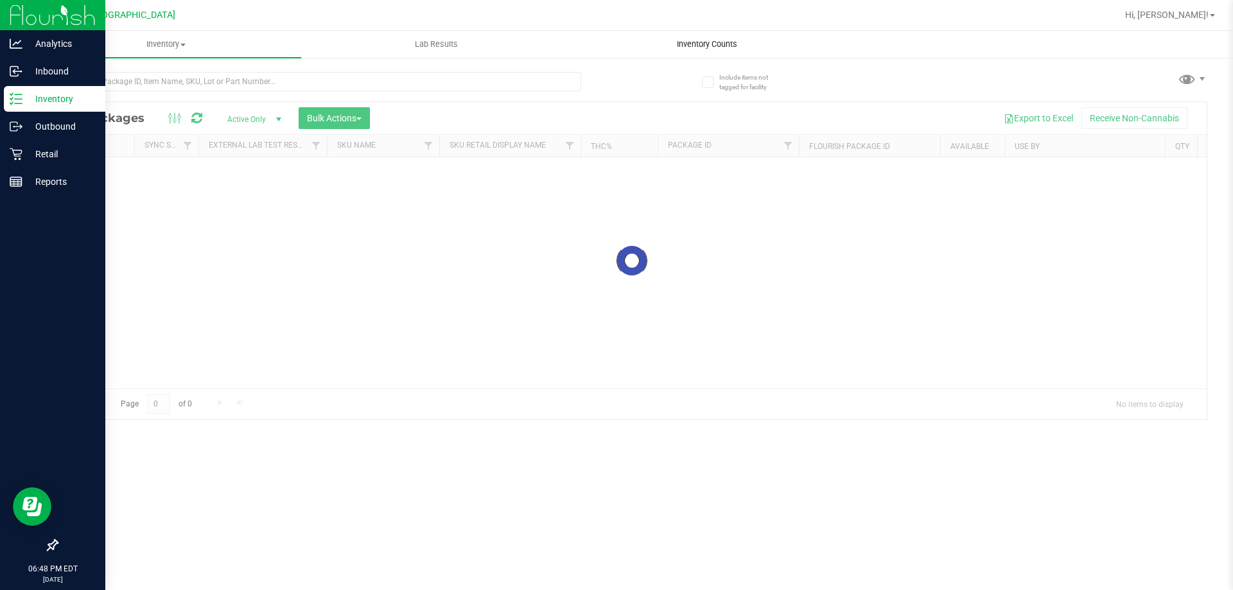
click at [702, 46] on span "Inventory Counts" at bounding box center [707, 45] width 95 height 12
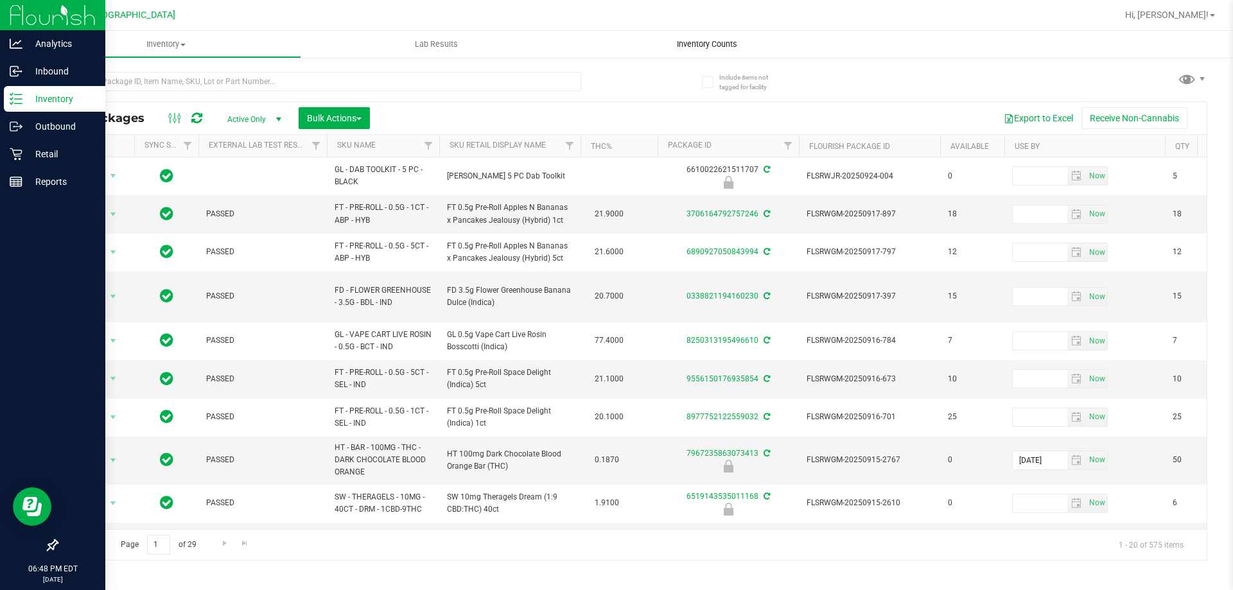
click at [703, 41] on span "Inventory Counts" at bounding box center [707, 45] width 95 height 12
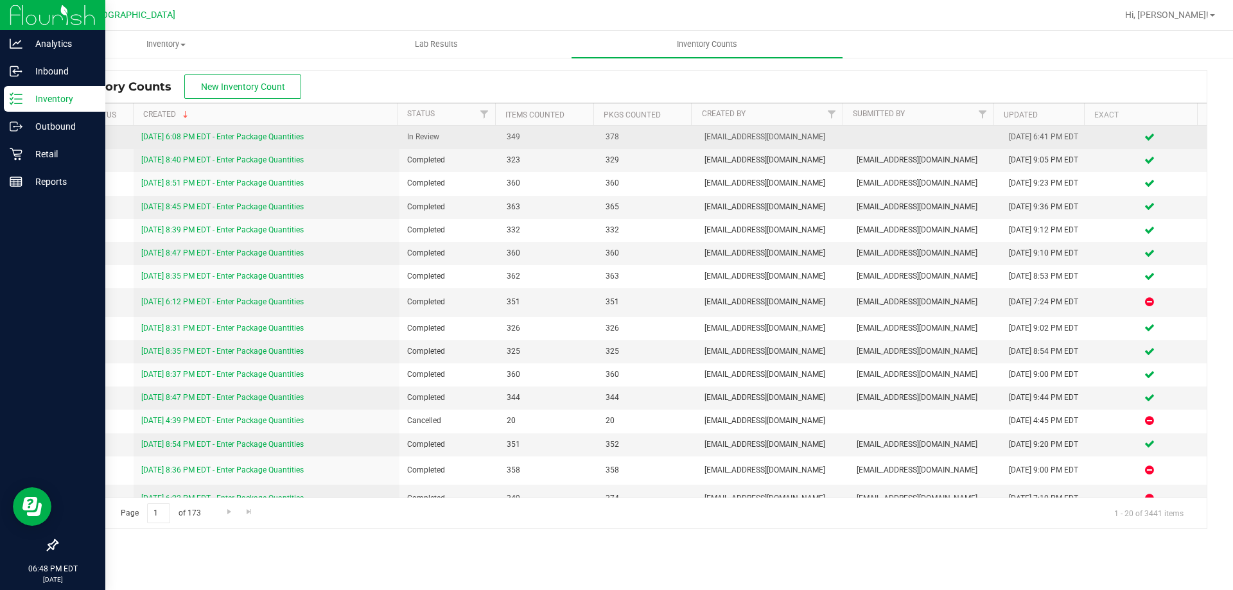
click at [288, 140] on link "[DATE] 6:08 PM EDT - Enter Package Quantities" at bounding box center [222, 136] width 162 height 9
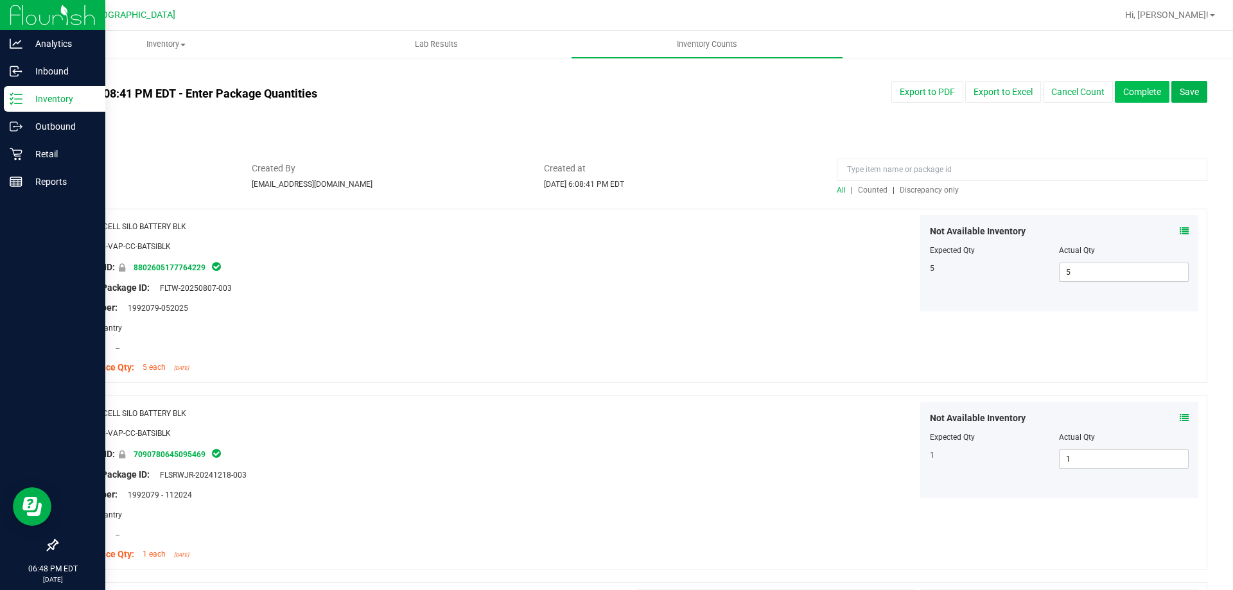
click at [1118, 85] on button "Complete" at bounding box center [1142, 92] width 55 height 22
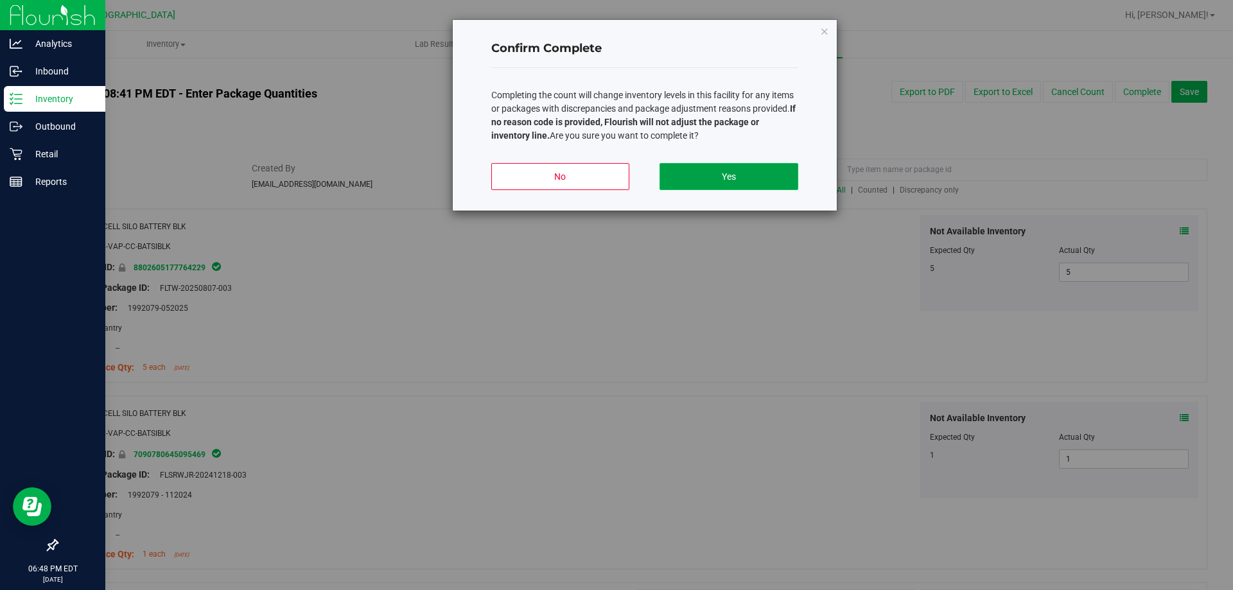
click at [758, 173] on button "Yes" at bounding box center [729, 176] width 138 height 27
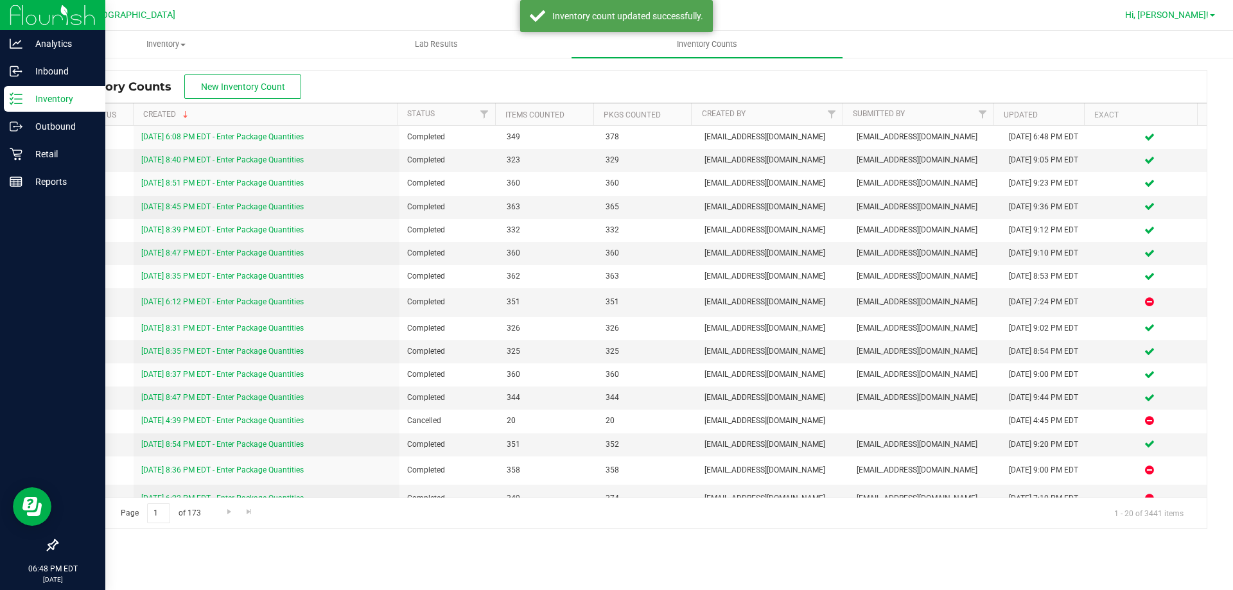
click at [1205, 11] on span "Hi, [PERSON_NAME]!" at bounding box center [1166, 15] width 83 height 10
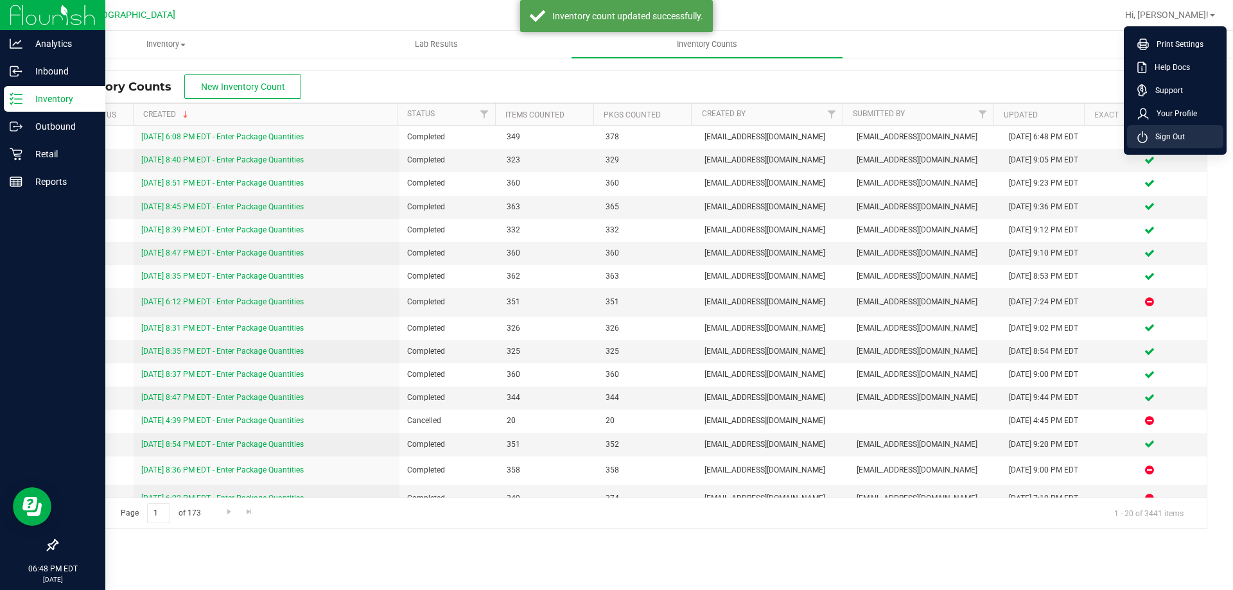
click at [1177, 141] on span "Sign Out" at bounding box center [1166, 136] width 37 height 13
